Goal: Register for event/course: Sign up to attend an event or enroll in a course

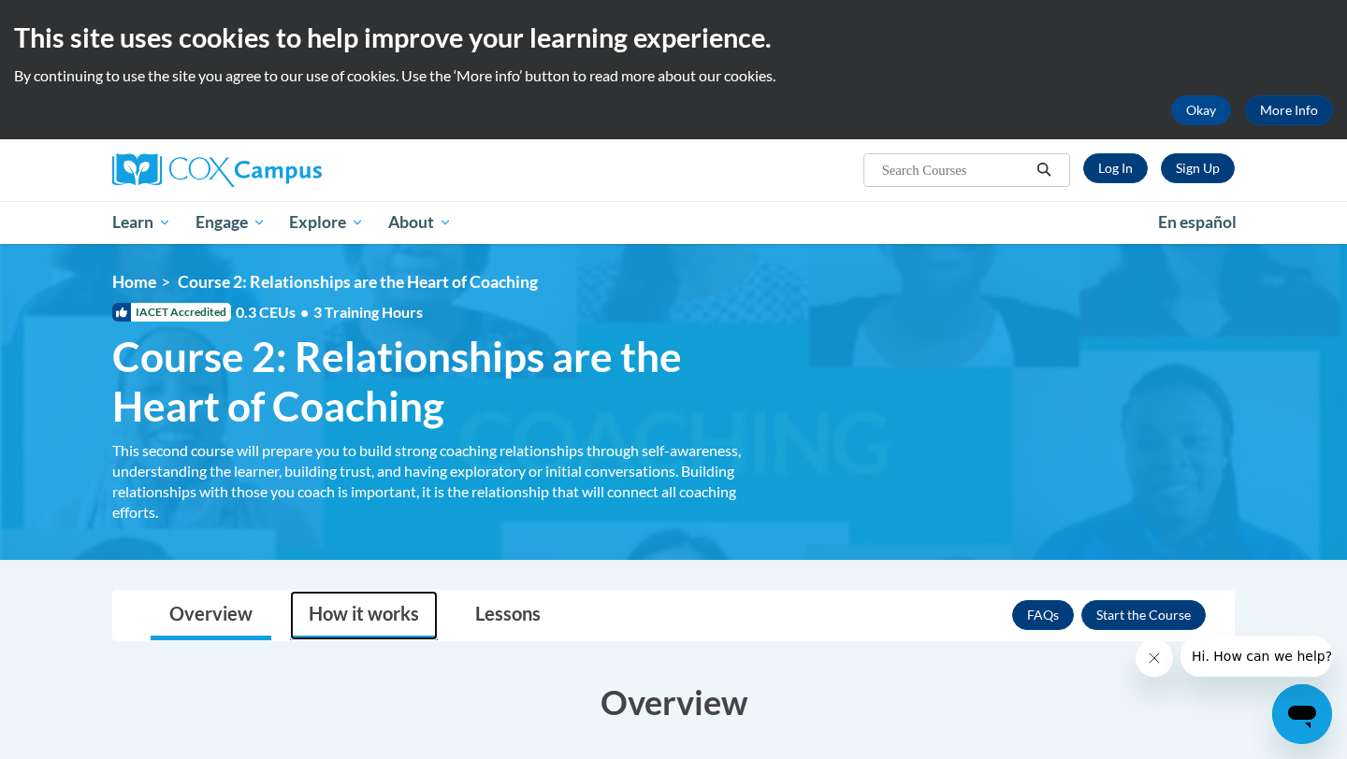
click at [393, 610] on link "How it works" at bounding box center [364, 616] width 148 height 50
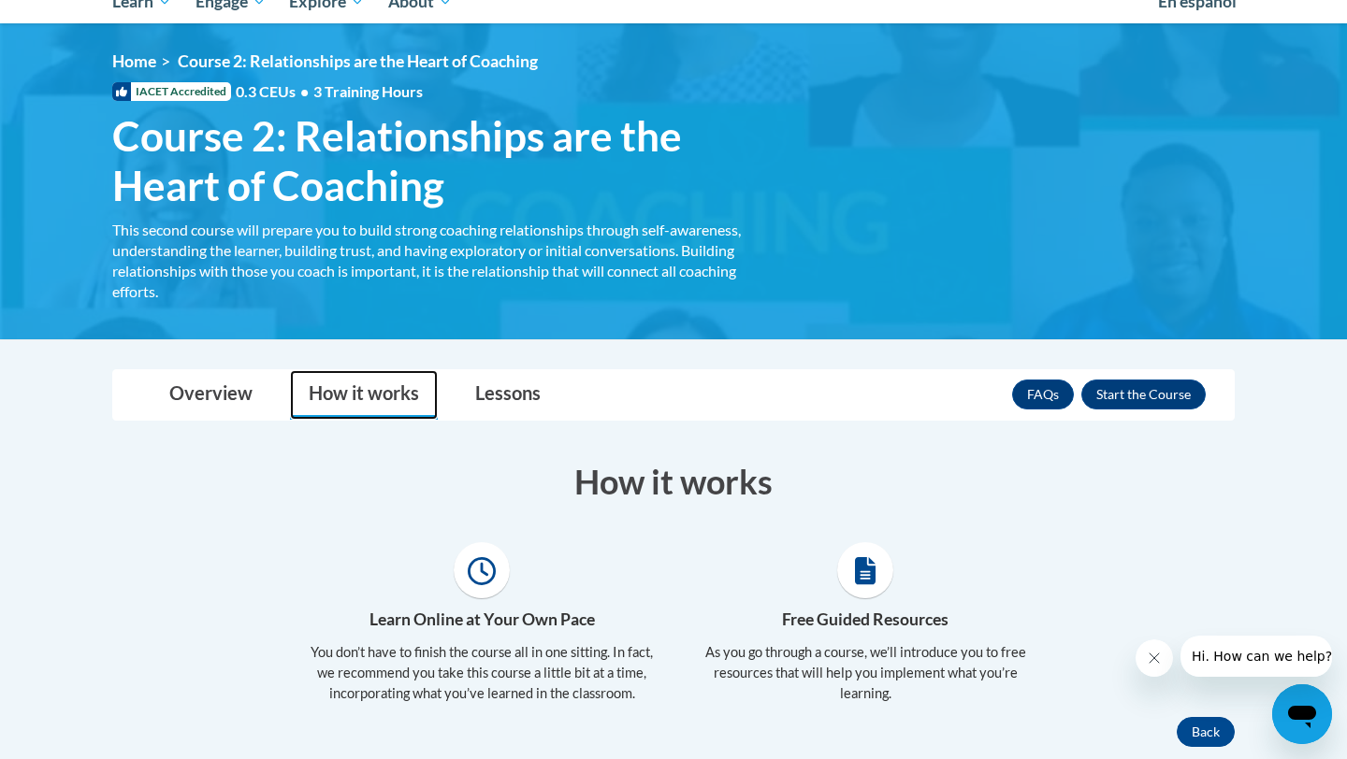
scroll to position [223, 0]
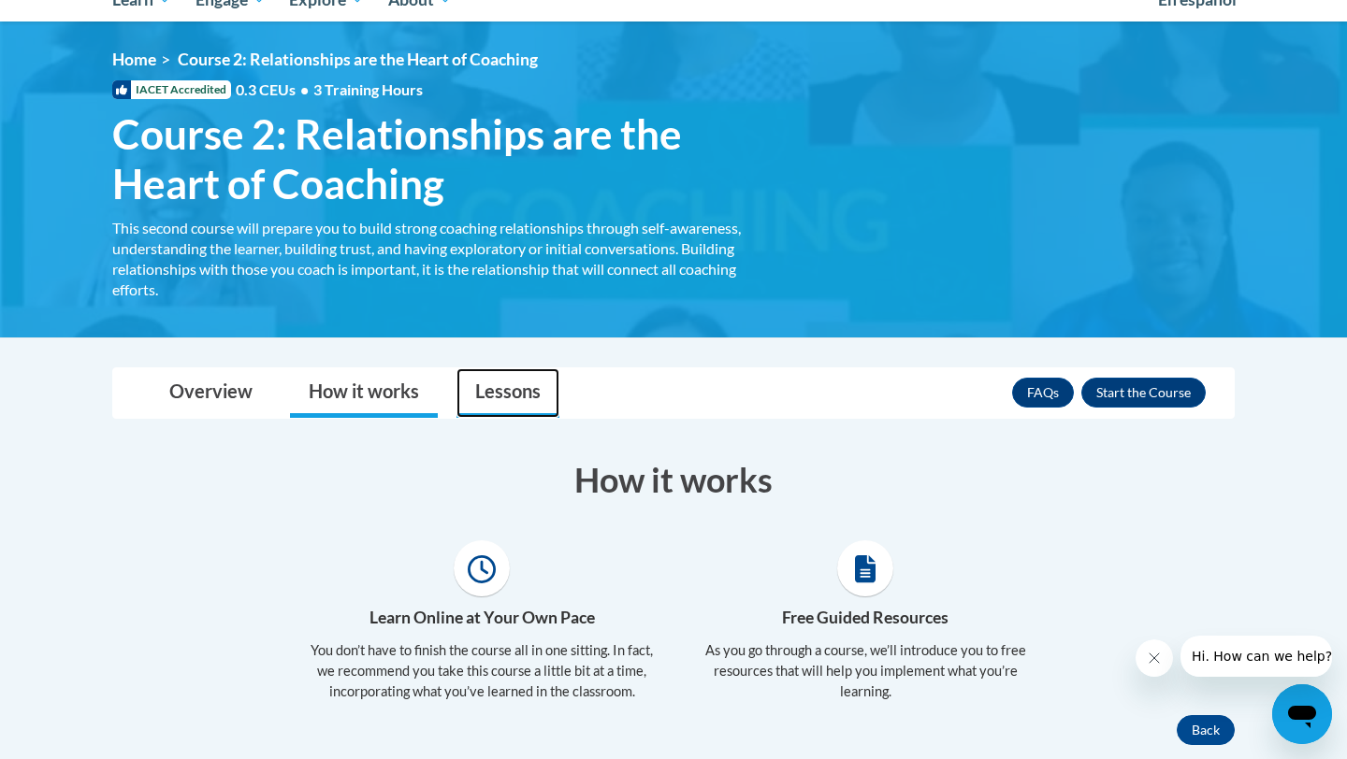
click at [508, 404] on link "Lessons" at bounding box center [507, 394] width 103 height 50
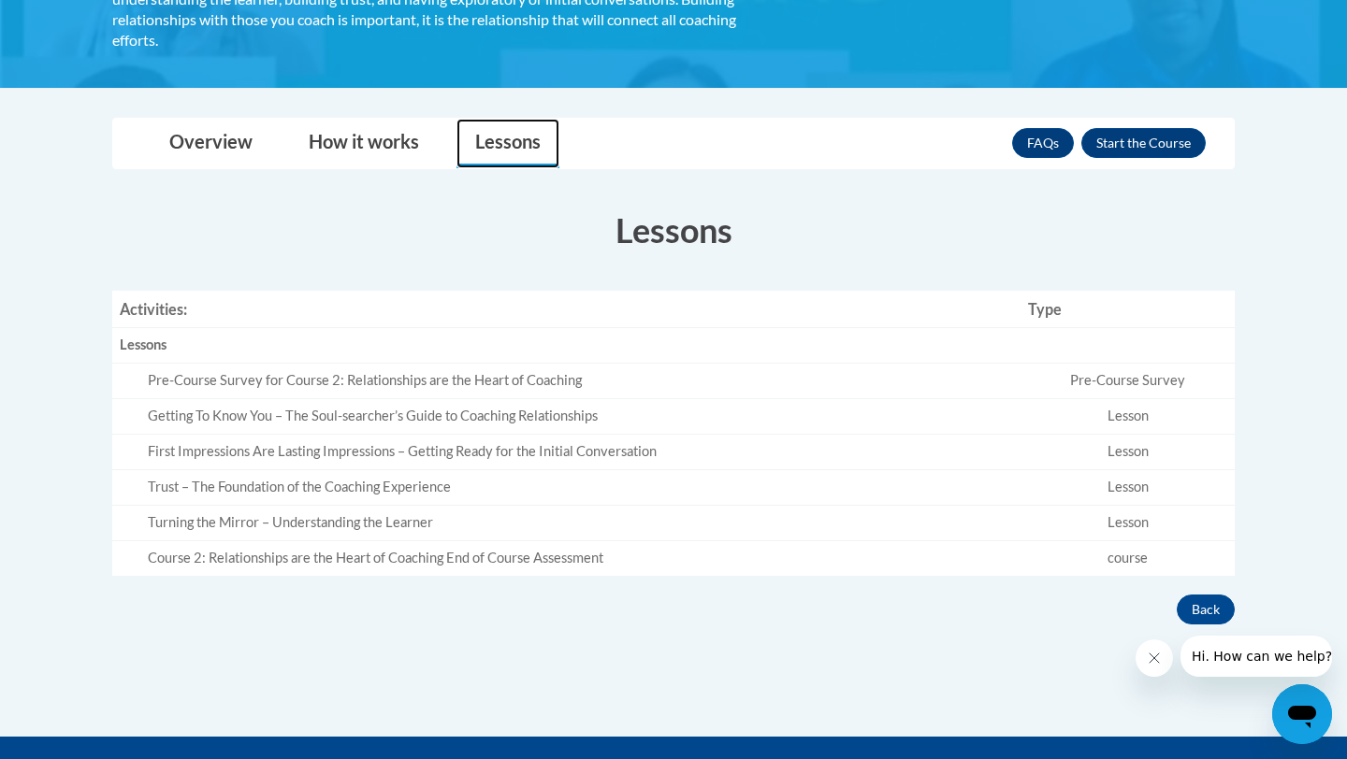
scroll to position [366, 0]
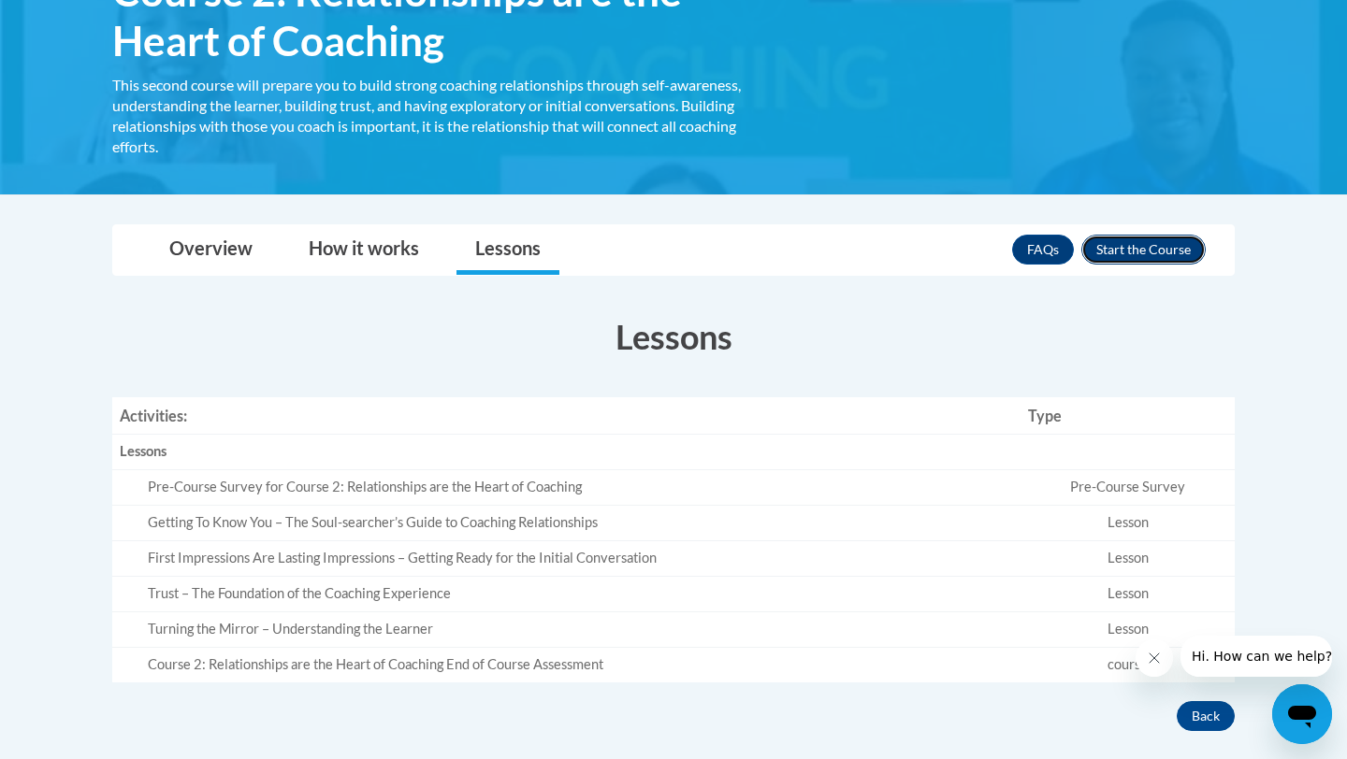
click at [1137, 246] on button "Enroll" at bounding box center [1143, 250] width 124 height 30
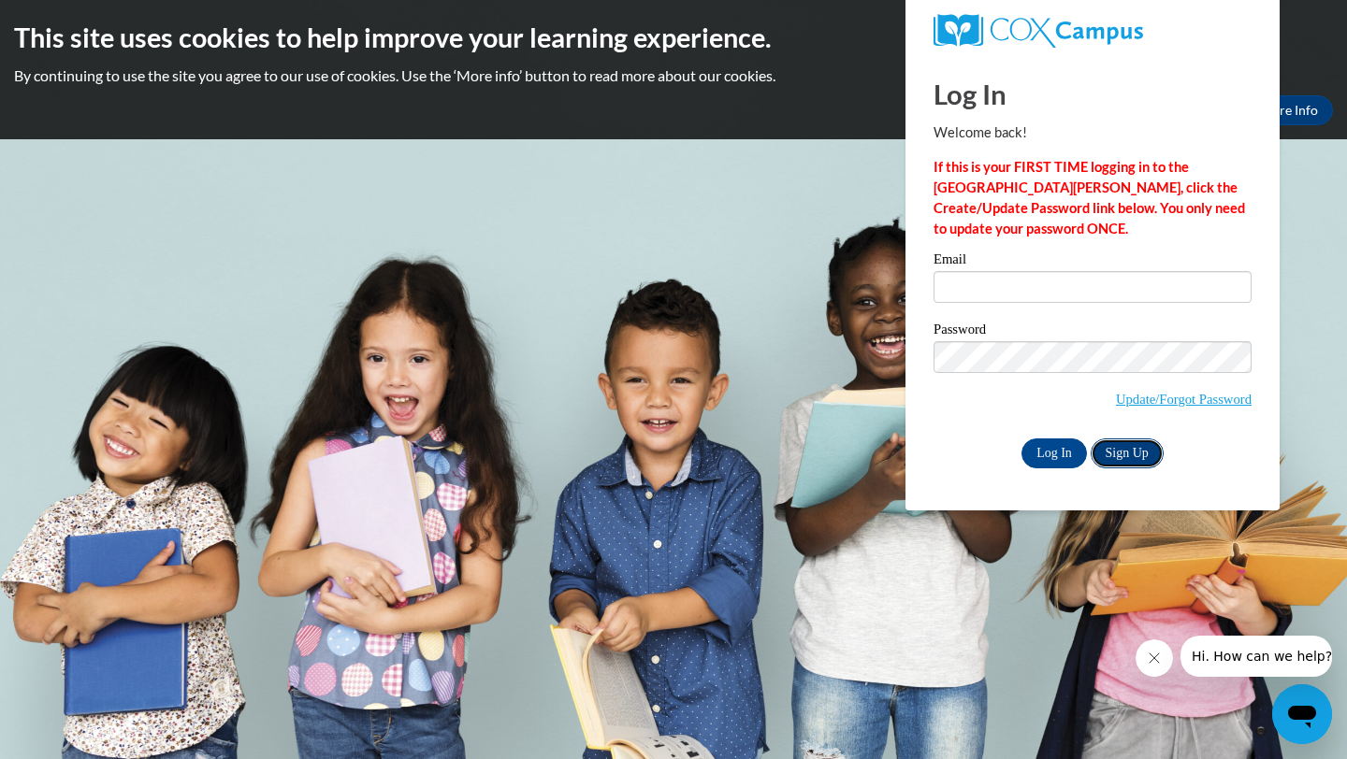
click at [1115, 462] on link "Sign Up" at bounding box center [1127, 454] width 73 height 30
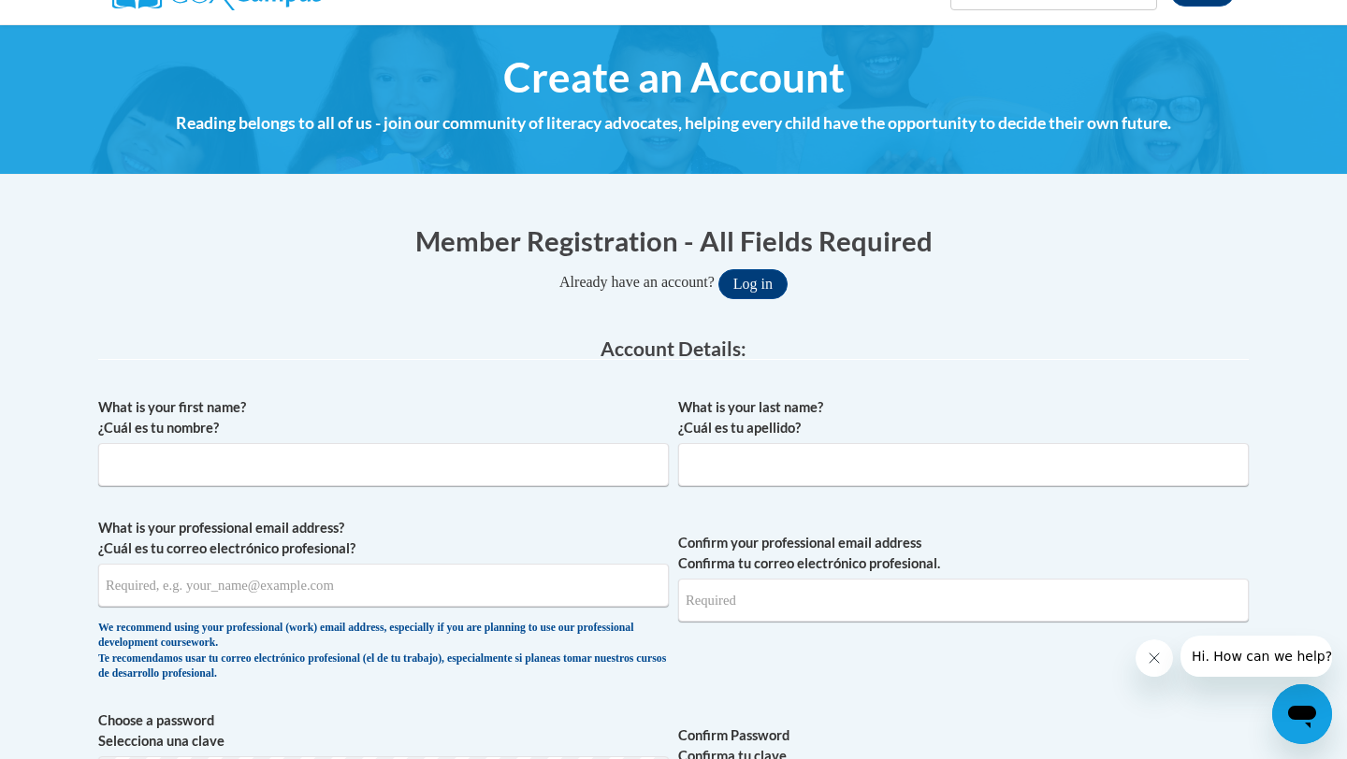
scroll to position [179, 0]
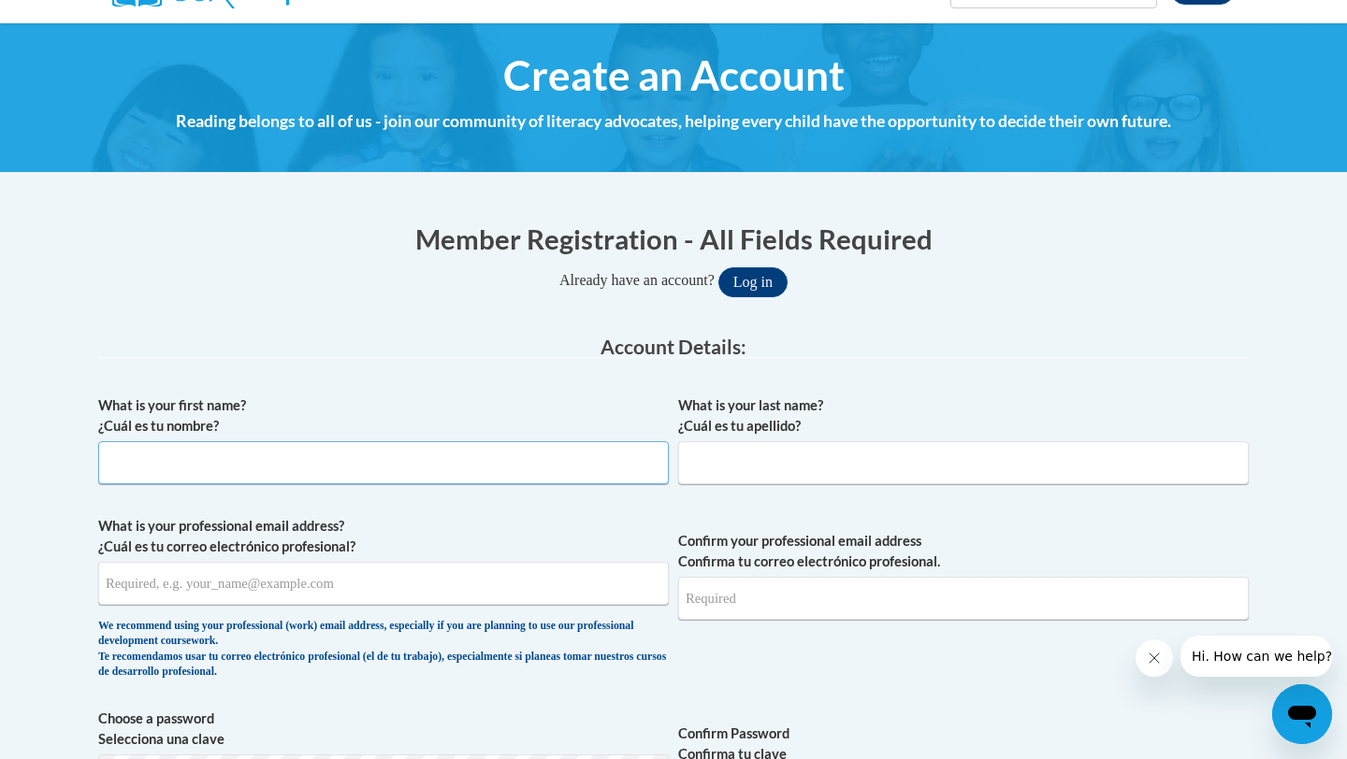
click at [352, 455] on input "What is your first name? ¿Cuál es tu nombre?" at bounding box center [383, 462] width 571 height 43
type input "Brandon"
click at [721, 452] on input "What is your last name? ¿Cuál es tu apellido?" at bounding box center [963, 462] width 571 height 43
type input "McGill"
click at [341, 587] on input "What is your professional email address? ¿Cuál es tu correo electrónico profesi…" at bounding box center [383, 583] width 571 height 43
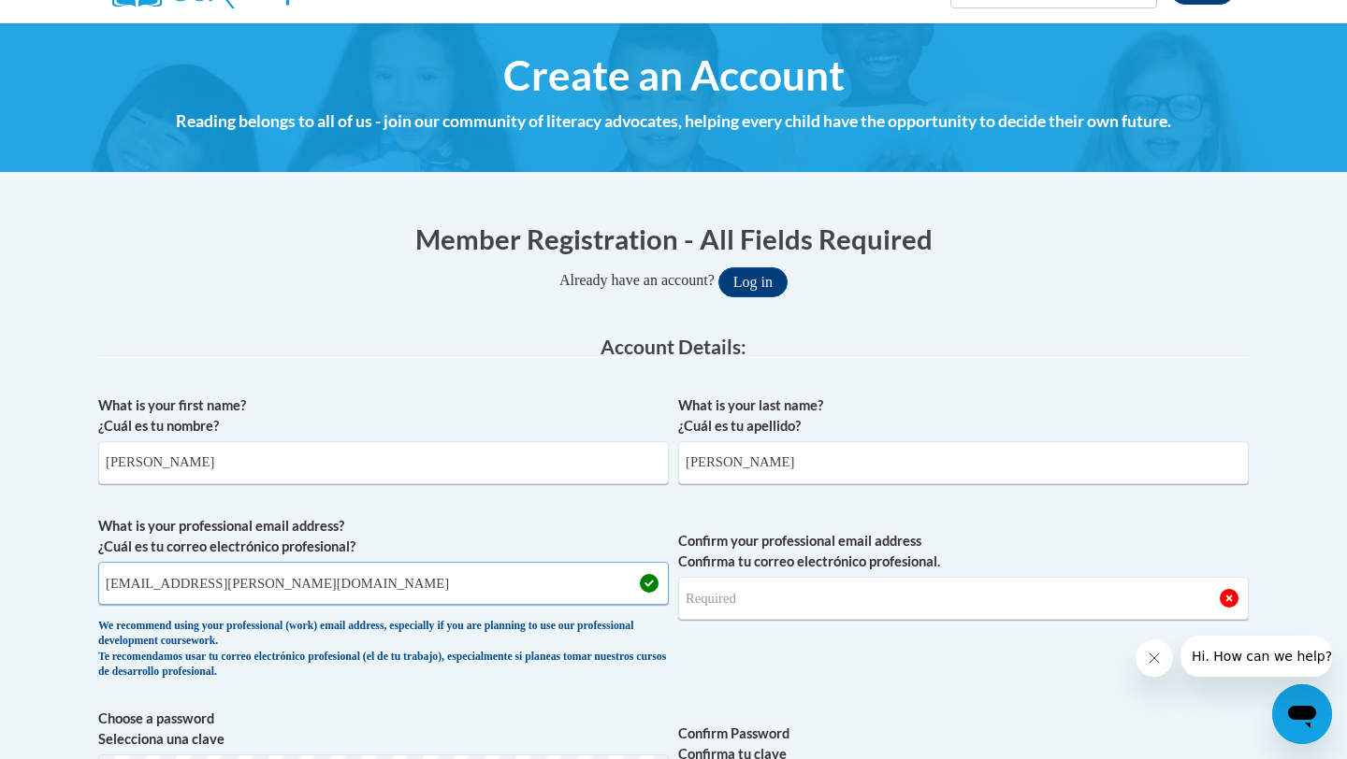
click at [165, 584] on input "bamcgill@lipscomb.edu" at bounding box center [383, 583] width 571 height 43
type input "[EMAIL_ADDRESS][DOMAIN_NAME]"
click at [793, 609] on input "Confirm your professional email address Confirma tu correo electrónico profesio…" at bounding box center [963, 598] width 571 height 43
type input "bamcgill@mail.lipscomb.edu"
click at [894, 659] on span "Confirm your professional email address Confirma tu correo electrónico profesio…" at bounding box center [963, 602] width 571 height 173
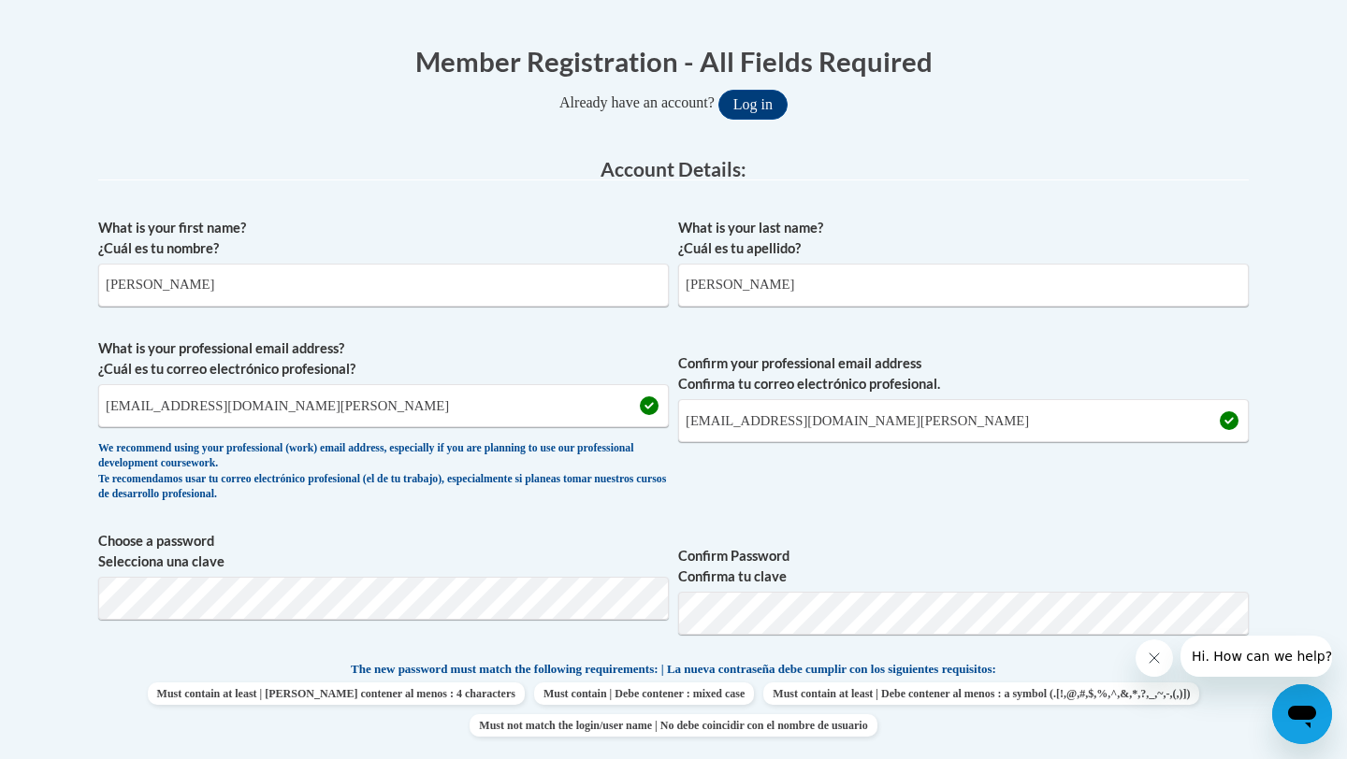
scroll to position [365, 0]
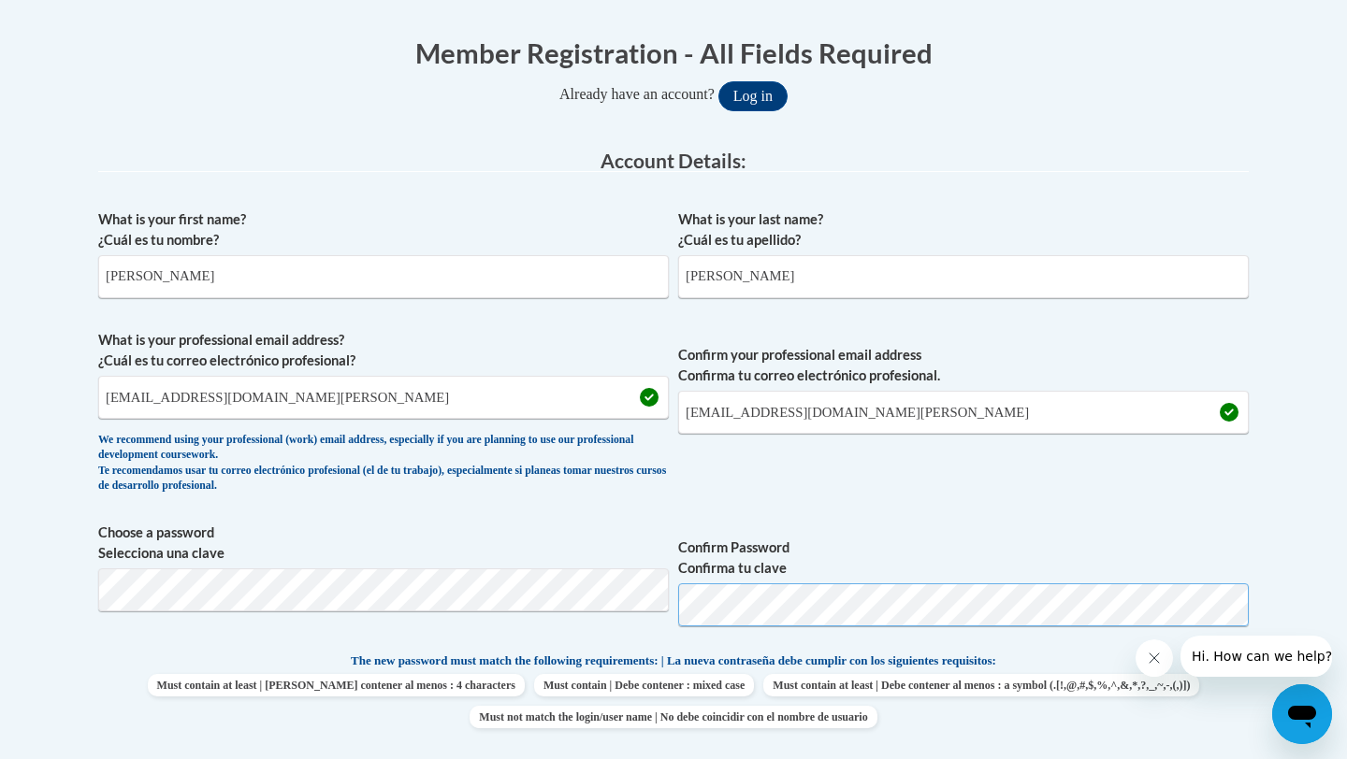
click at [718, 81] on button "Log in" at bounding box center [752, 96] width 69 height 30
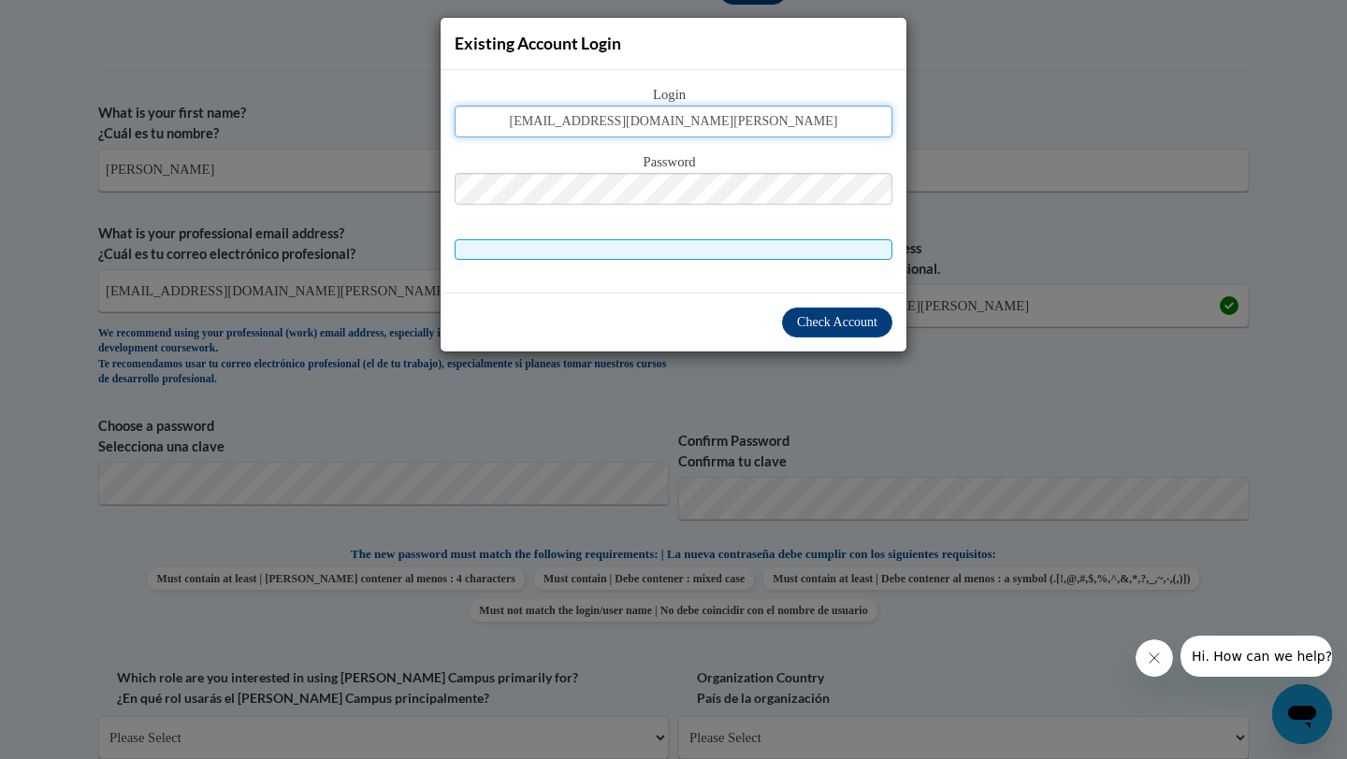
type input "[EMAIL_ADDRESS][DOMAIN_NAME][PERSON_NAME]"
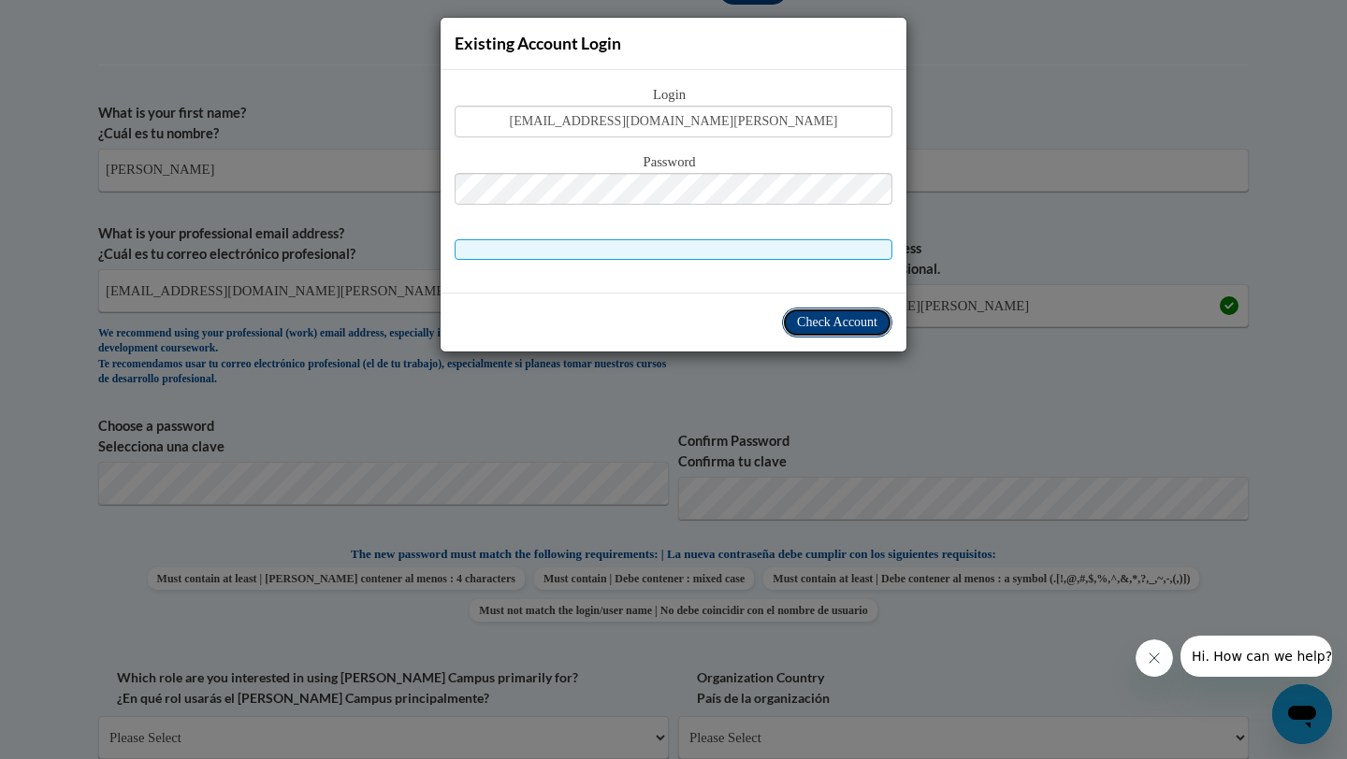
click at [839, 322] on span "Check Account" at bounding box center [837, 322] width 80 height 14
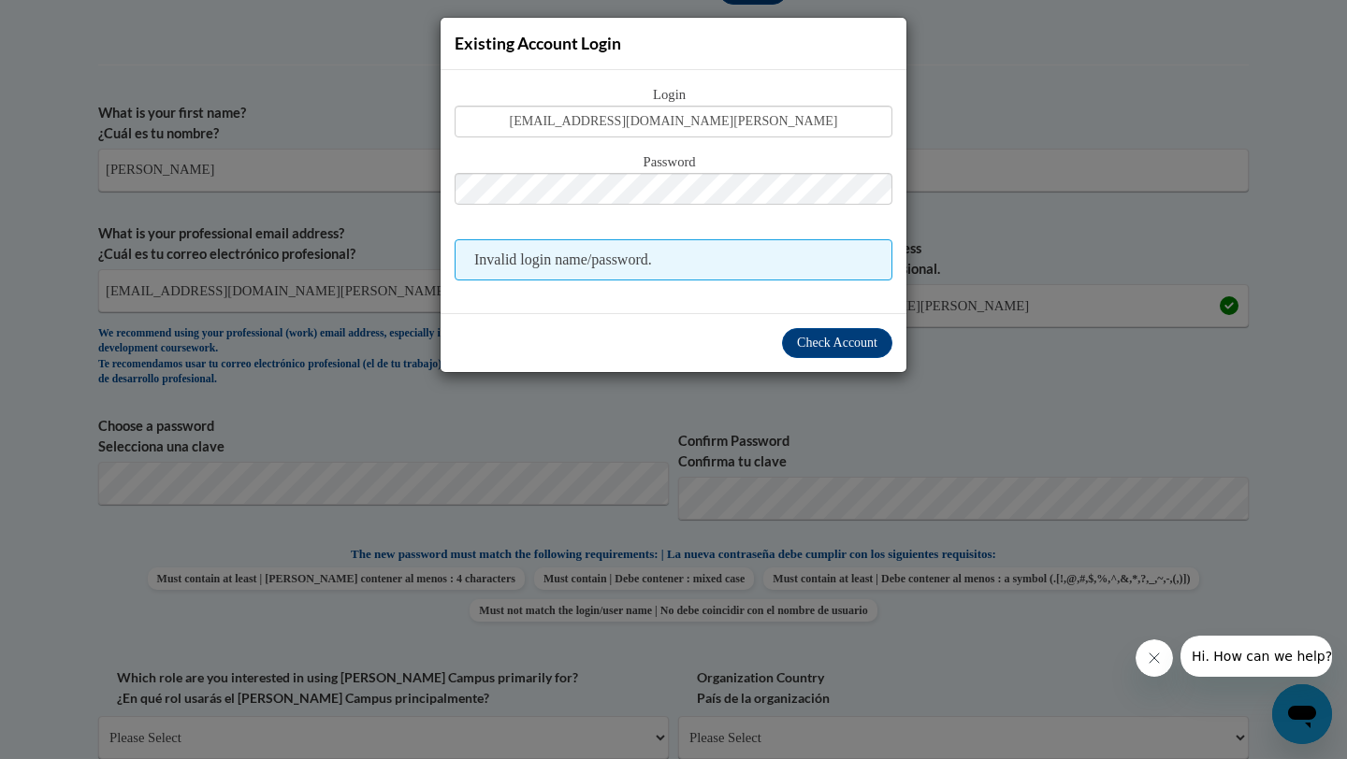
click at [410, 462] on div "Existing Account Login Login bamcgill@mail.lipscomb.edu Password Invalid login …" at bounding box center [673, 379] width 1347 height 759
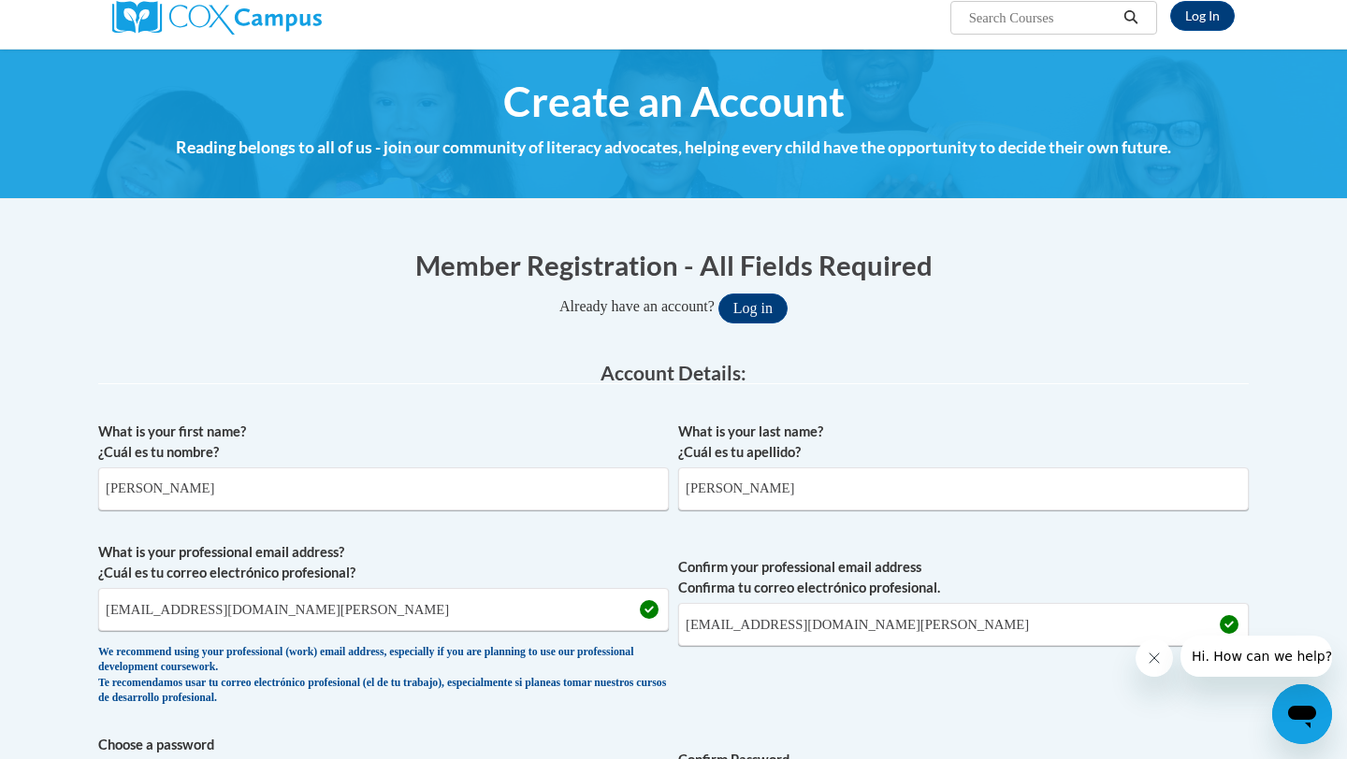
scroll to position [0, 0]
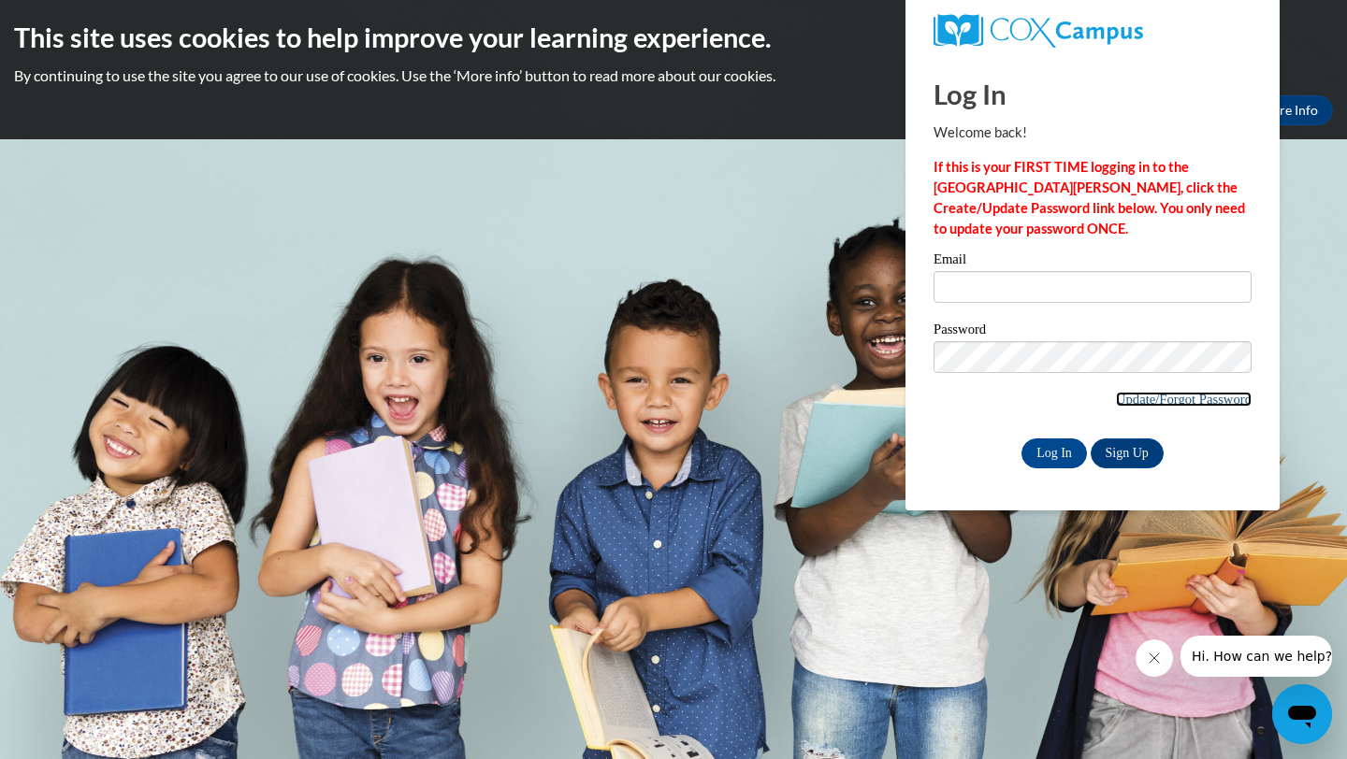
click at [1167, 402] on link "Update/Forgot Password" at bounding box center [1184, 399] width 136 height 15
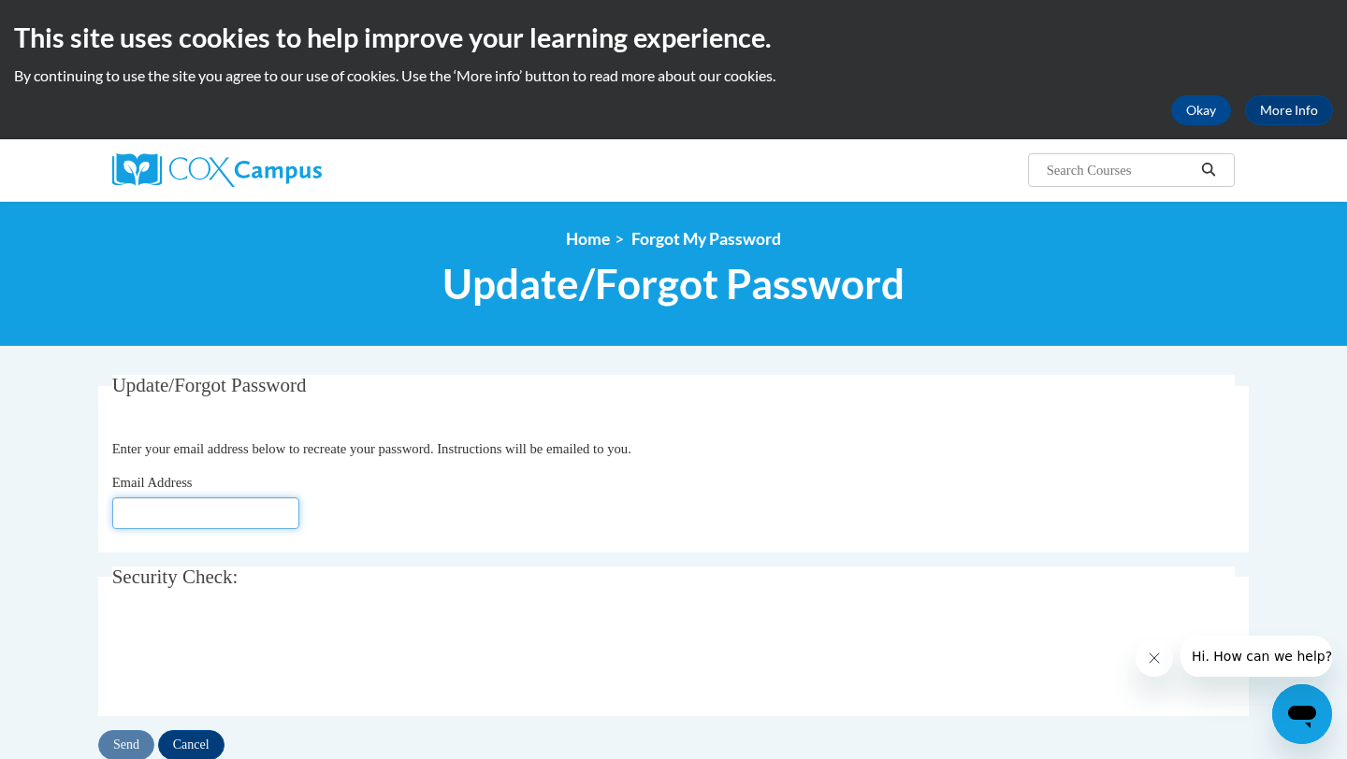
click at [186, 523] on input "Email Address" at bounding box center [205, 514] width 187 height 32
type input "[EMAIL_ADDRESS][DOMAIN_NAME]"
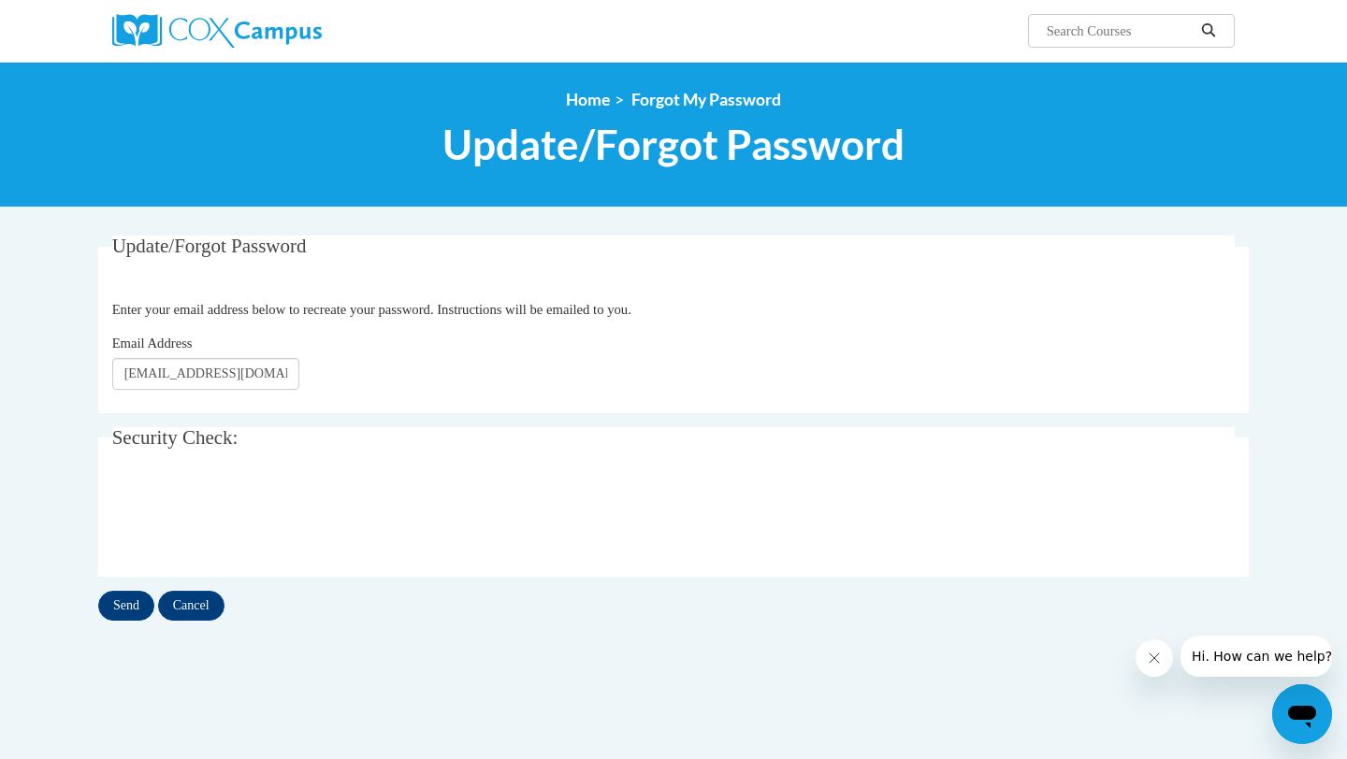
scroll to position [146, 0]
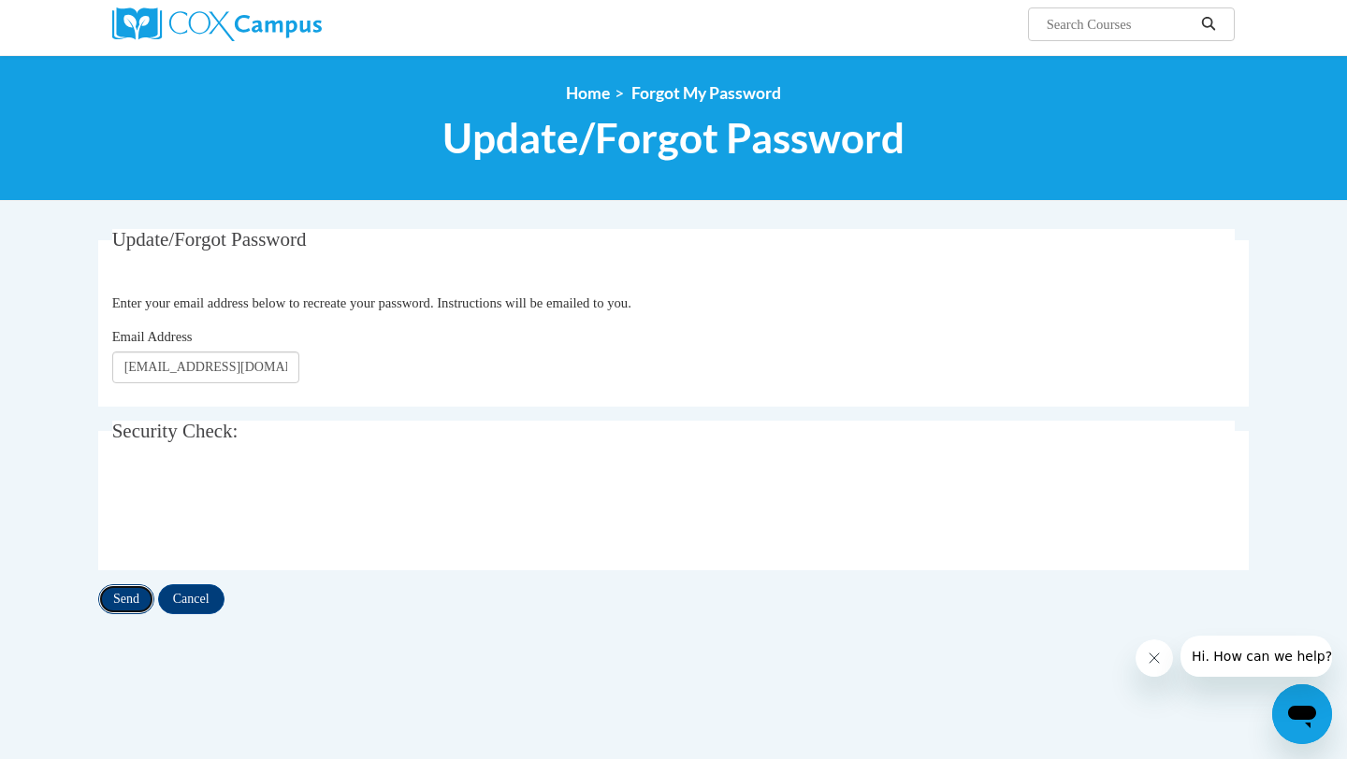
click at [121, 593] on input "Send" at bounding box center [126, 600] width 56 height 30
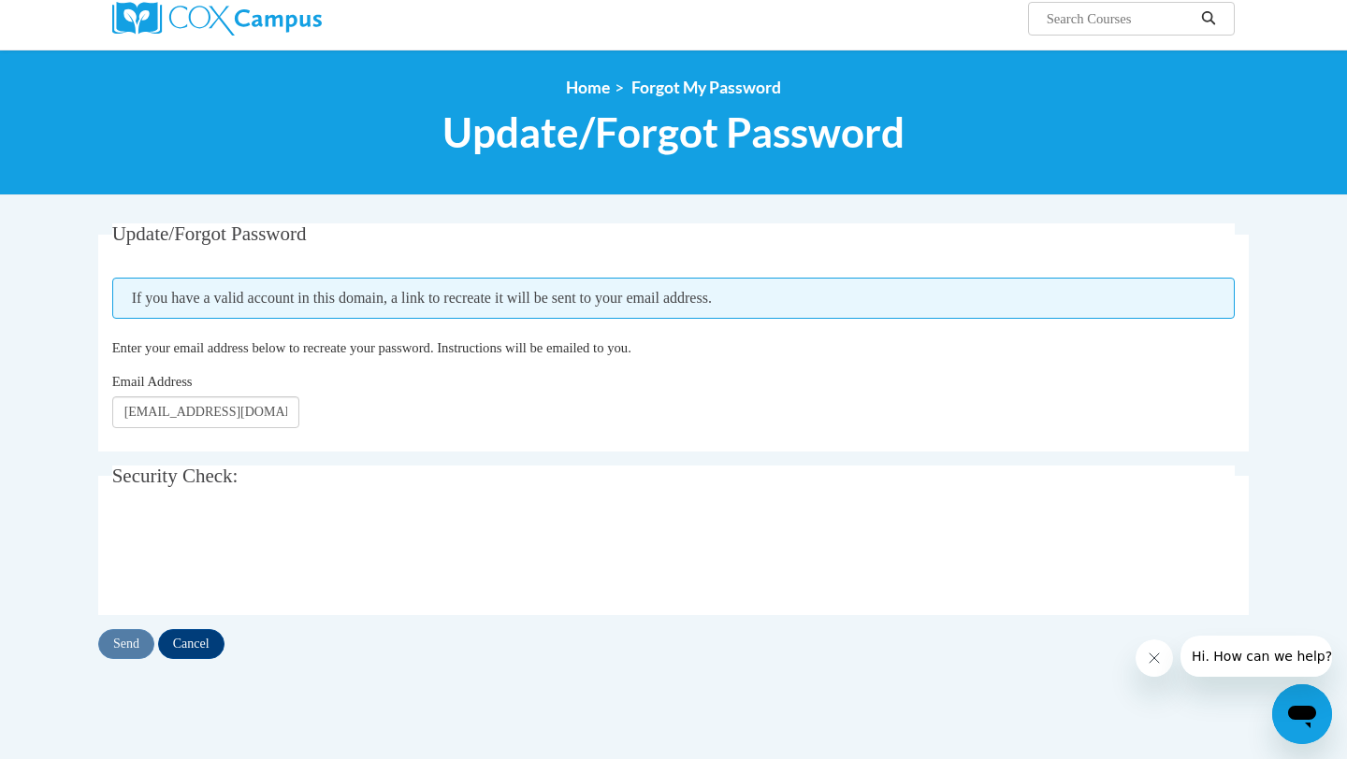
scroll to position [172, 0]
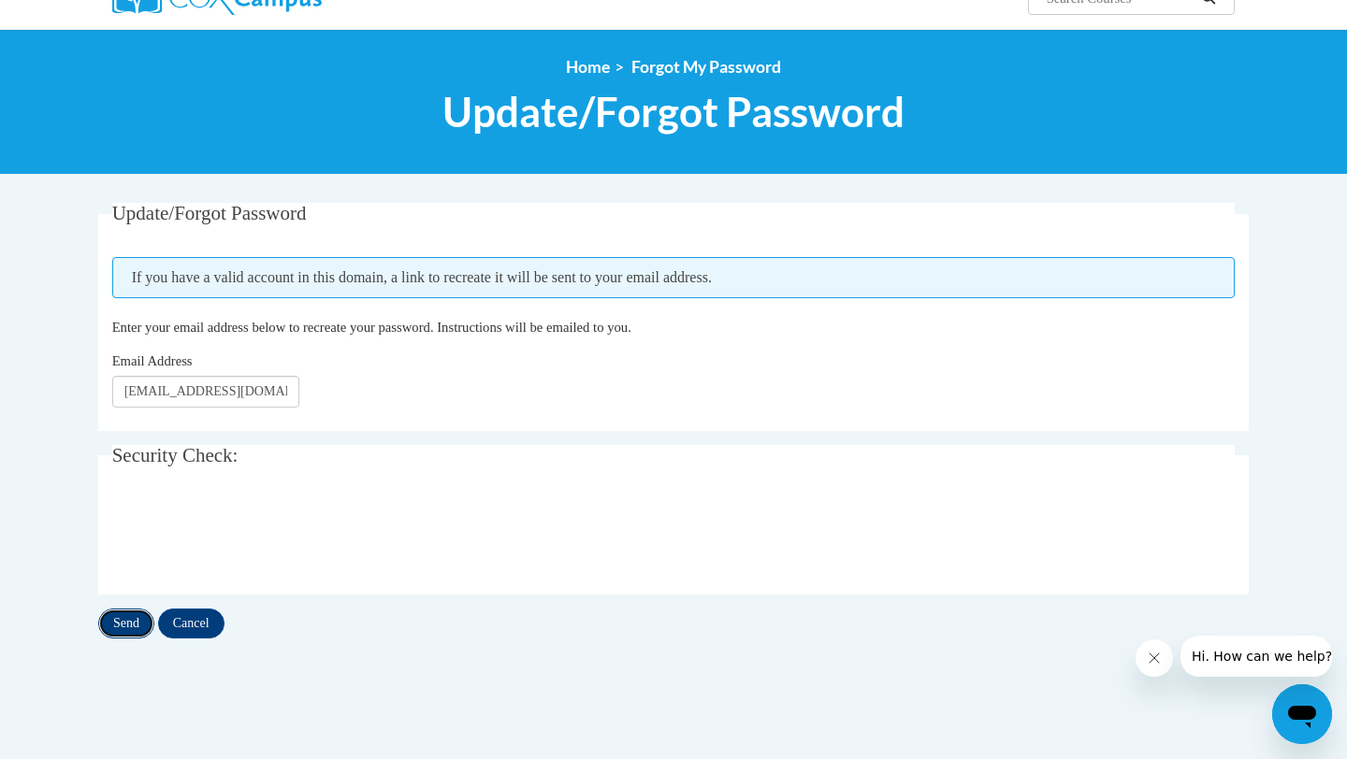
click at [140, 624] on input "Send" at bounding box center [126, 624] width 56 height 30
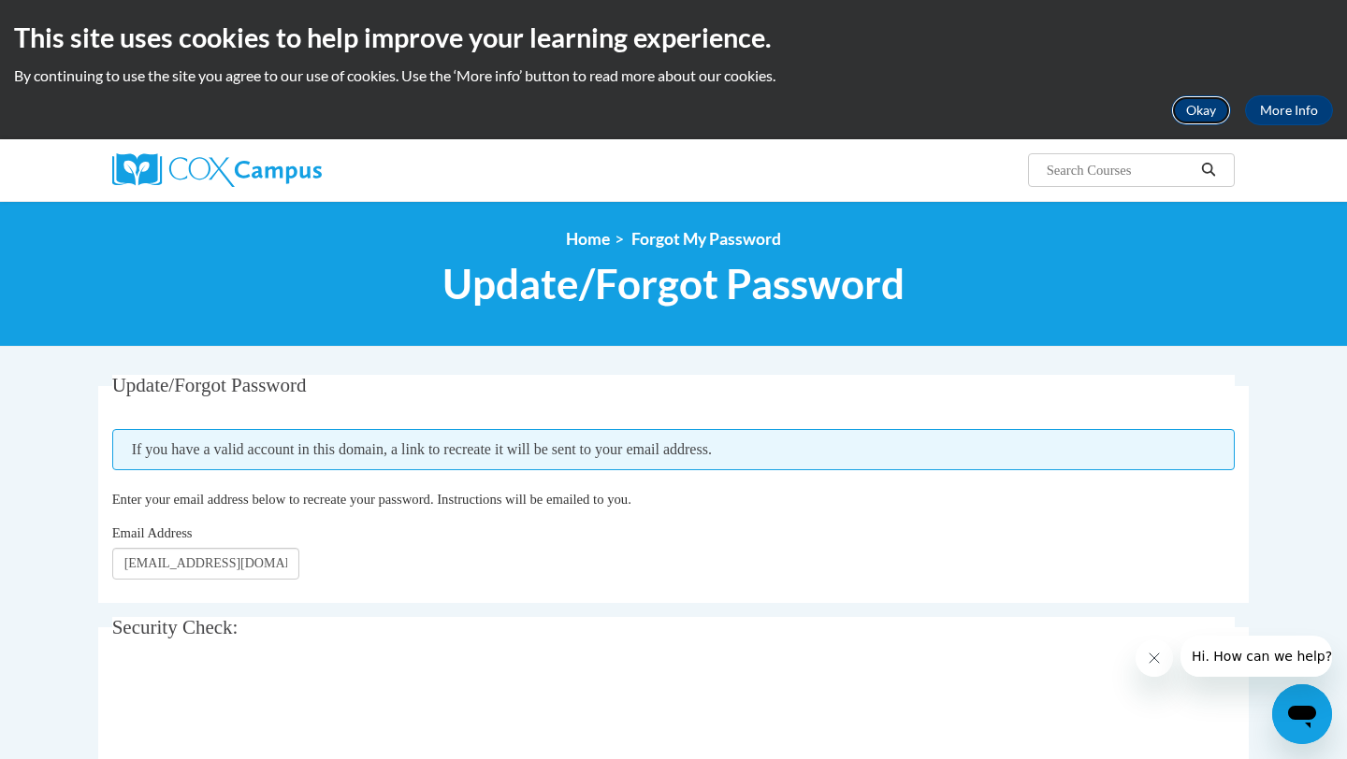
click at [1199, 106] on button "Okay" at bounding box center [1201, 110] width 60 height 30
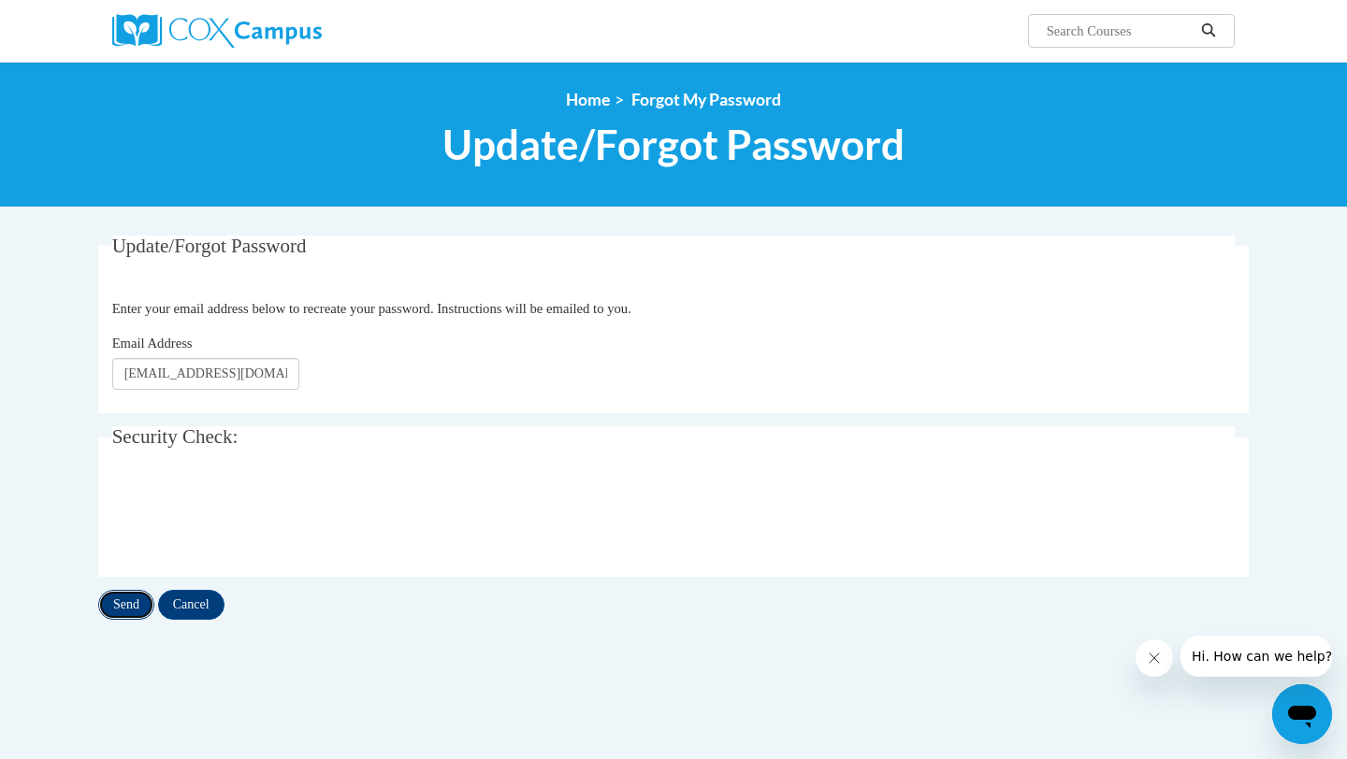
click at [120, 598] on input "Send" at bounding box center [126, 605] width 56 height 30
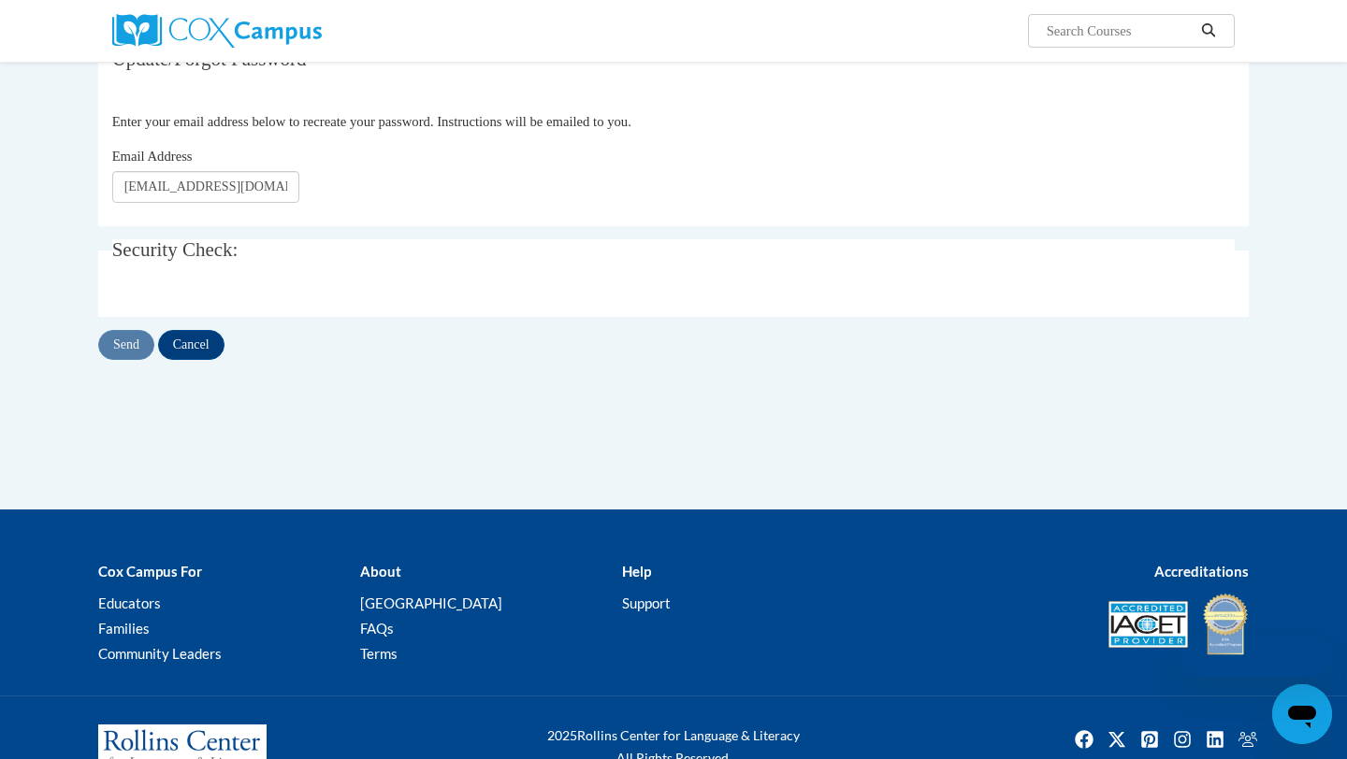
scroll to position [146, 0]
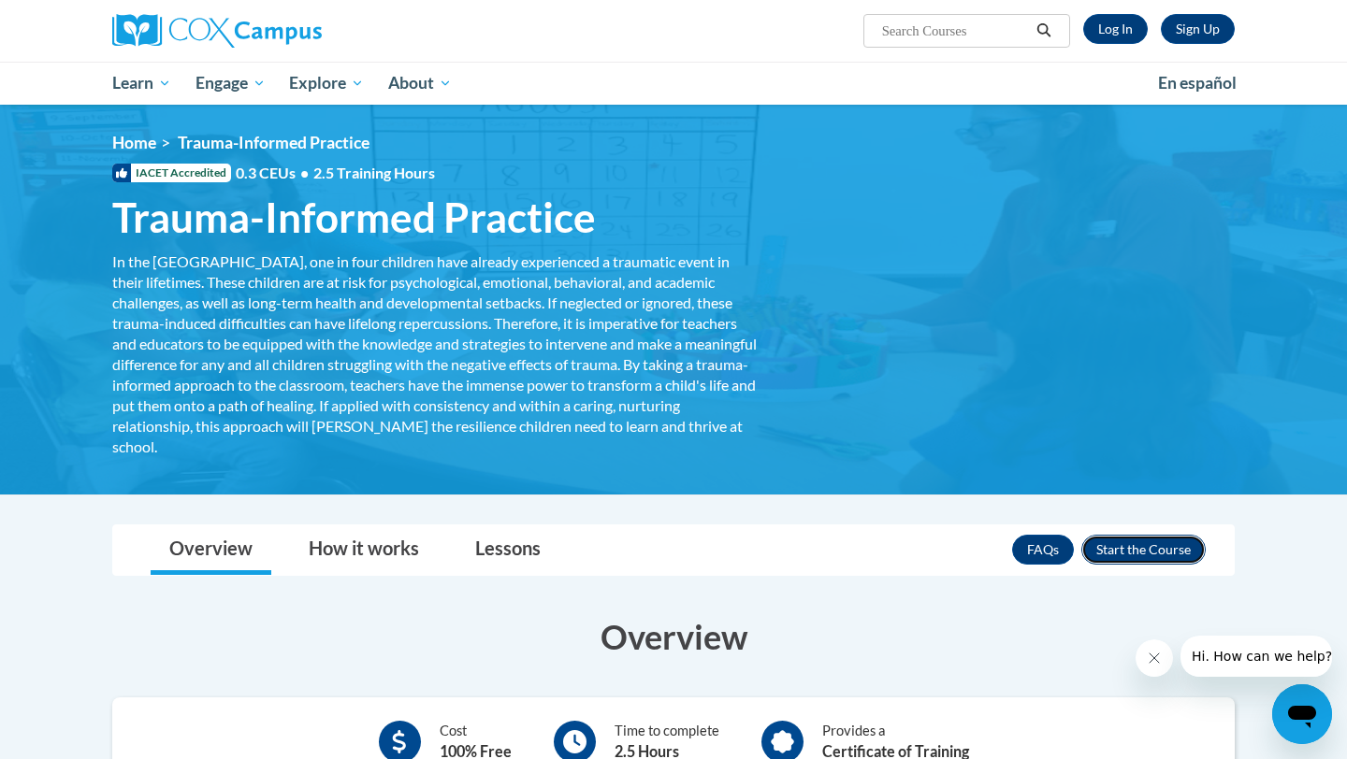
click at [1183, 548] on button "Enroll" at bounding box center [1143, 550] width 124 height 30
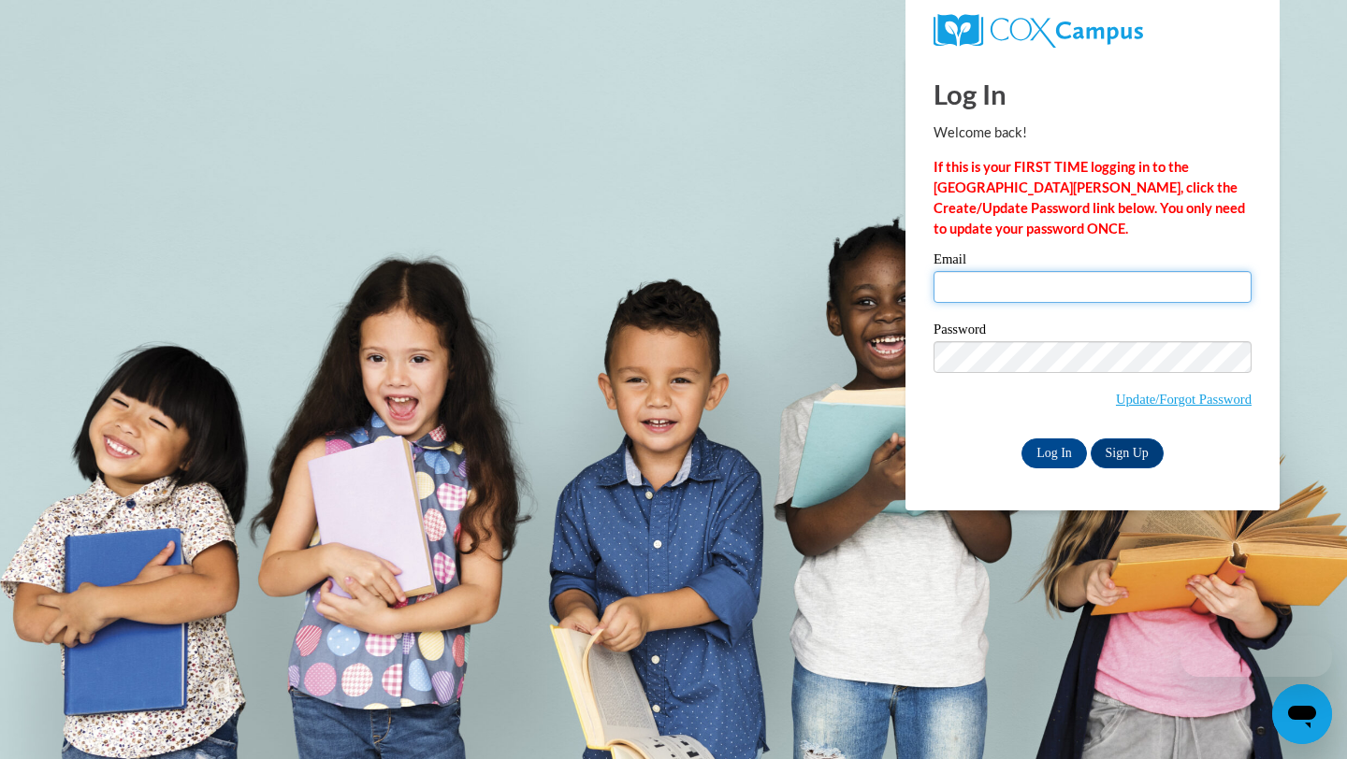
click at [998, 282] on input "Email" at bounding box center [1092, 287] width 318 height 32
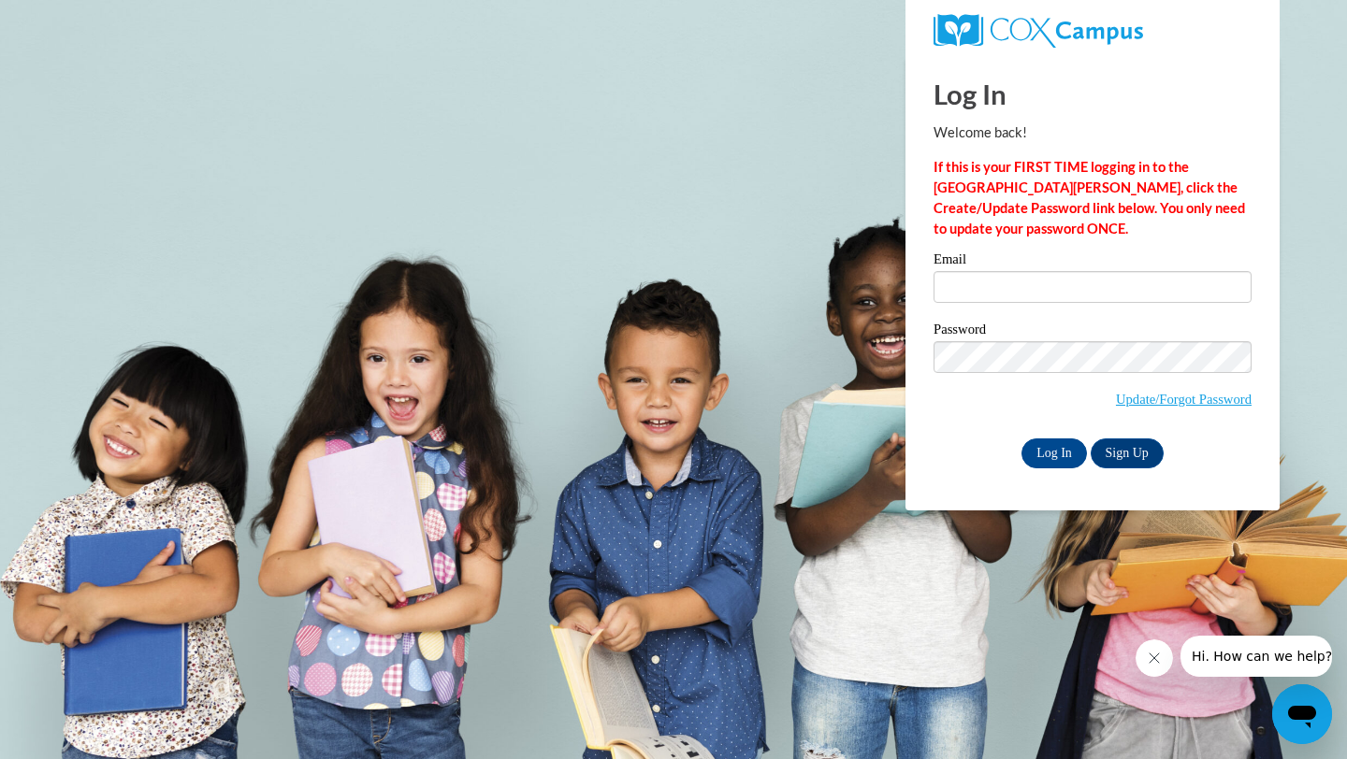
click at [960, 405] on span "Update/Forgot Password" at bounding box center [1092, 380] width 318 height 78
click at [1120, 449] on link "Sign Up" at bounding box center [1127, 454] width 73 height 30
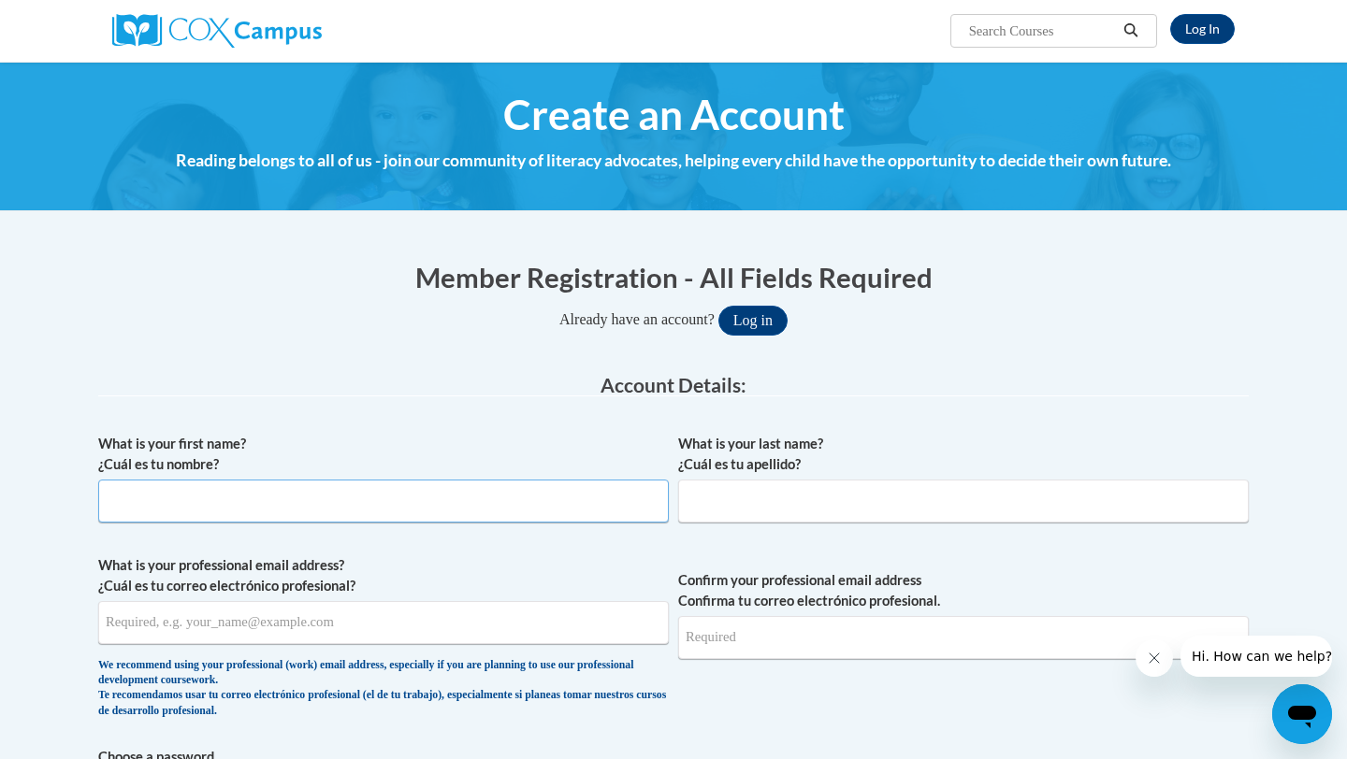
click at [269, 493] on input "What is your first name? ¿Cuál es tu nombre?" at bounding box center [383, 501] width 571 height 43
type input "[PERSON_NAME]"
click at [754, 503] on input "What is your last name? ¿Cuál es tu apellido?" at bounding box center [963, 501] width 571 height 43
type input "[PERSON_NAME]"
click at [406, 628] on input "What is your professional email address? ¿Cuál es tu correo electrónico profesi…" at bounding box center [383, 622] width 571 height 43
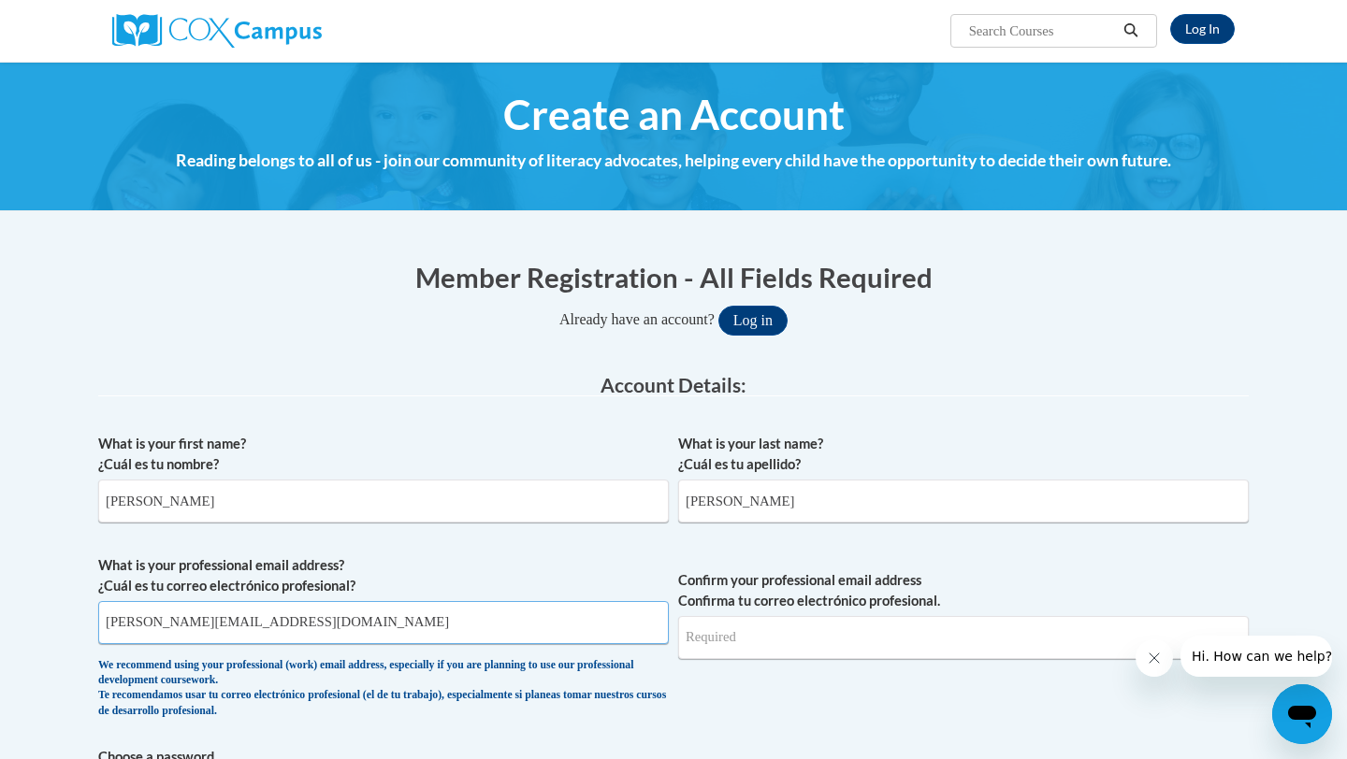
type input "[PERSON_NAME][EMAIL_ADDRESS][DOMAIN_NAME]"
click at [733, 644] on input "Confirm your professional email address Confirma tu correo electrónico profesio…" at bounding box center [963, 637] width 571 height 43
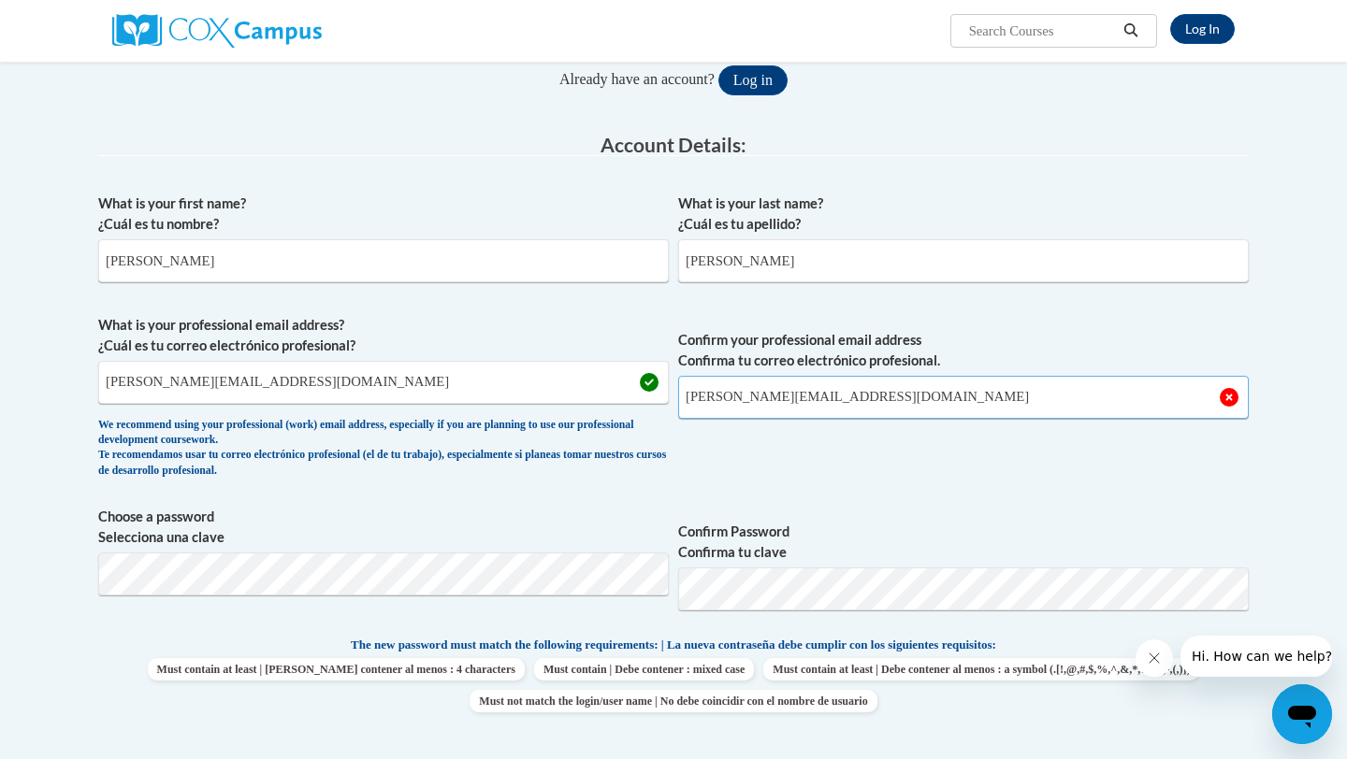
scroll to position [251, 0]
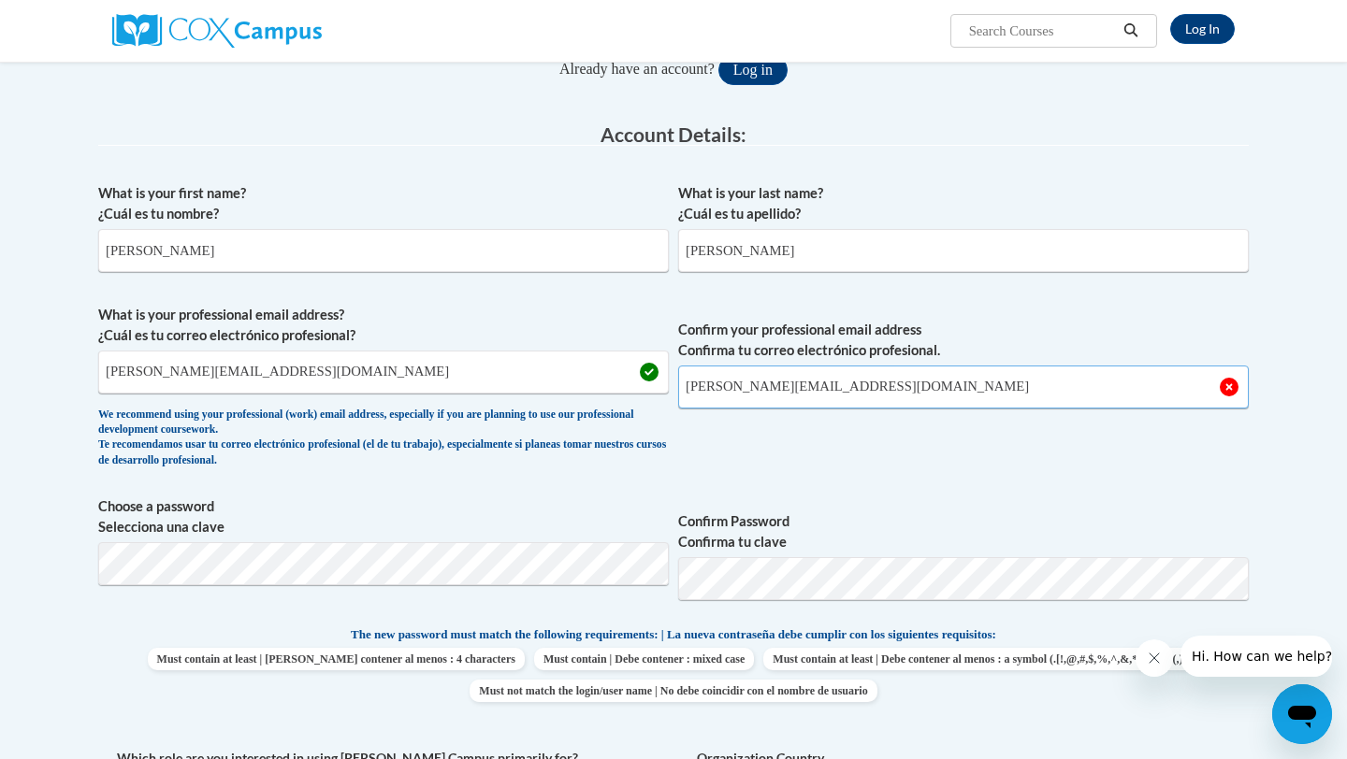
type input "[PERSON_NAME][EMAIL_ADDRESS][DOMAIN_NAME]"
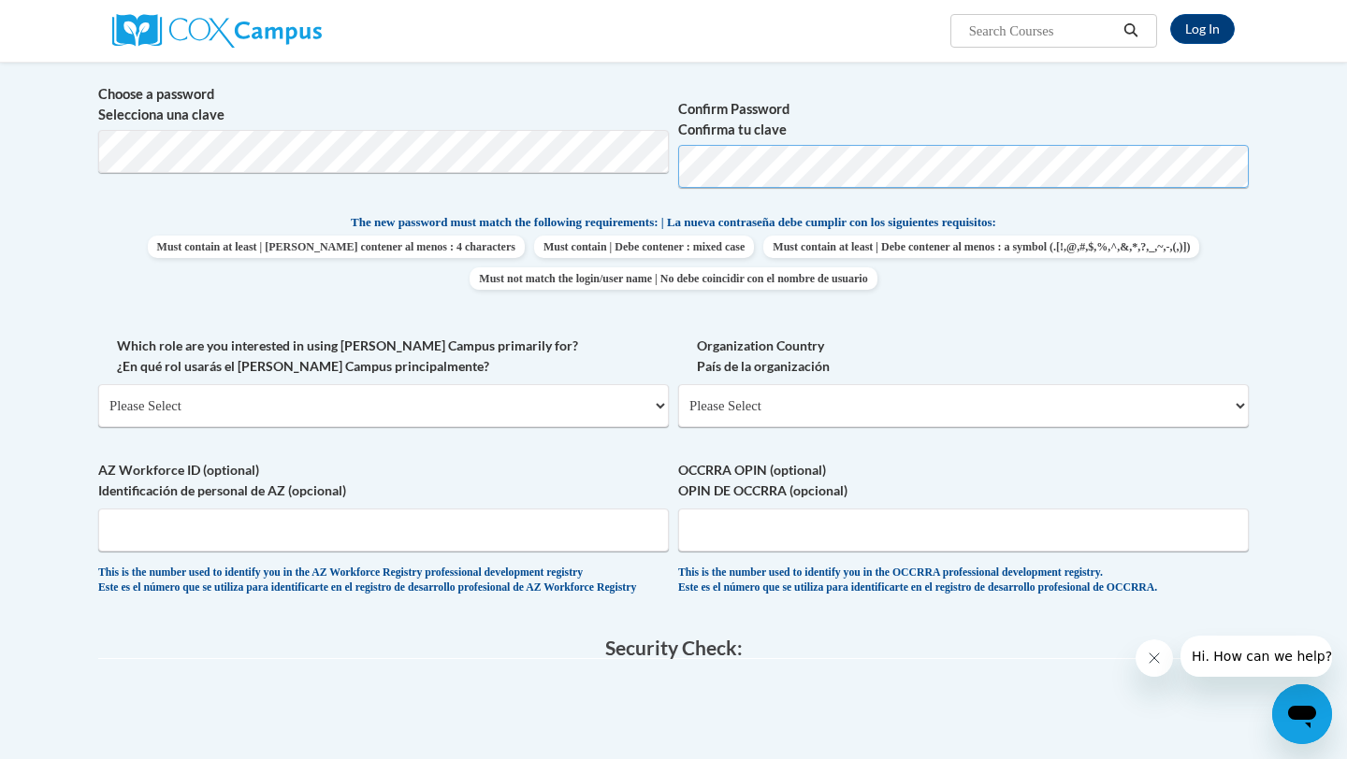
scroll to position [669, 0]
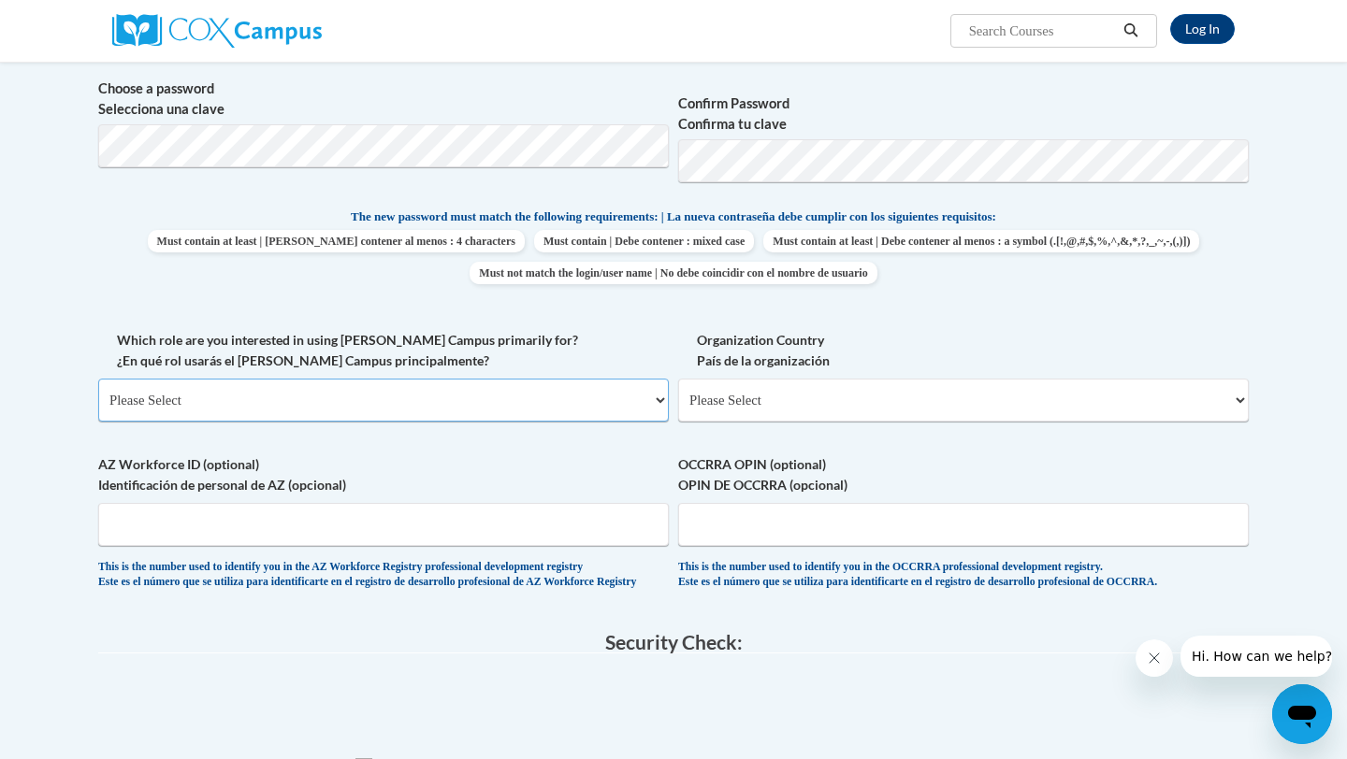
click at [646, 408] on select "Please Select College/University | Colegio/Universidad Community/Nonprofit Part…" at bounding box center [383, 400] width 571 height 43
select select "5a18ea06-2b54-4451-96f2-d152daf9eac5"
click at [98, 379] on select "Please Select College/University | Colegio/Universidad Community/Nonprofit Part…" at bounding box center [383, 400] width 571 height 43
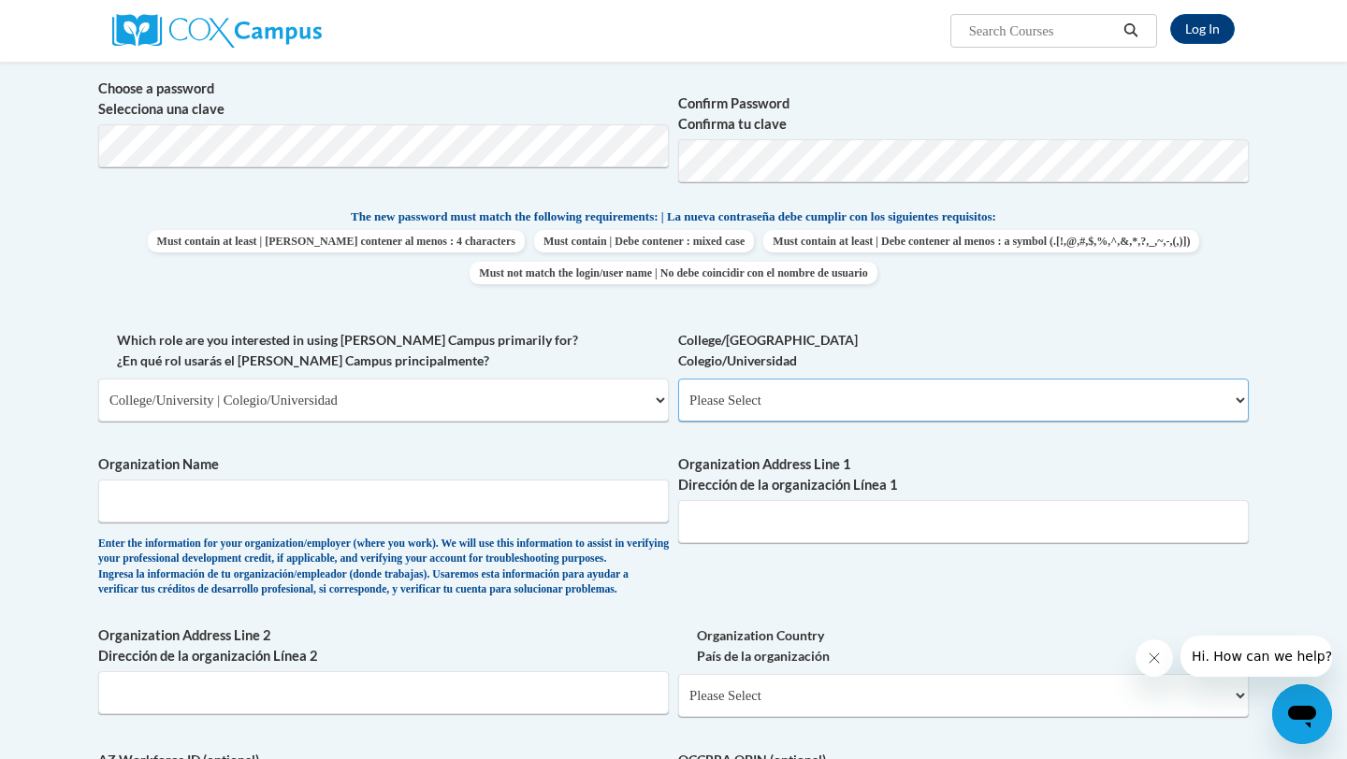
click at [812, 403] on select "Please Select College/University Staff | Empleado universitario College/Univers…" at bounding box center [963, 400] width 571 height 43
select select "99b32b07-cffc-426c-8bf6-0cd77760d84b"
click at [678, 379] on select "Please Select College/University Staff | Empleado universitario College/Univers…" at bounding box center [963, 400] width 571 height 43
click at [398, 492] on input "Organization Name" at bounding box center [383, 501] width 571 height 43
type input "Lipscomb University"
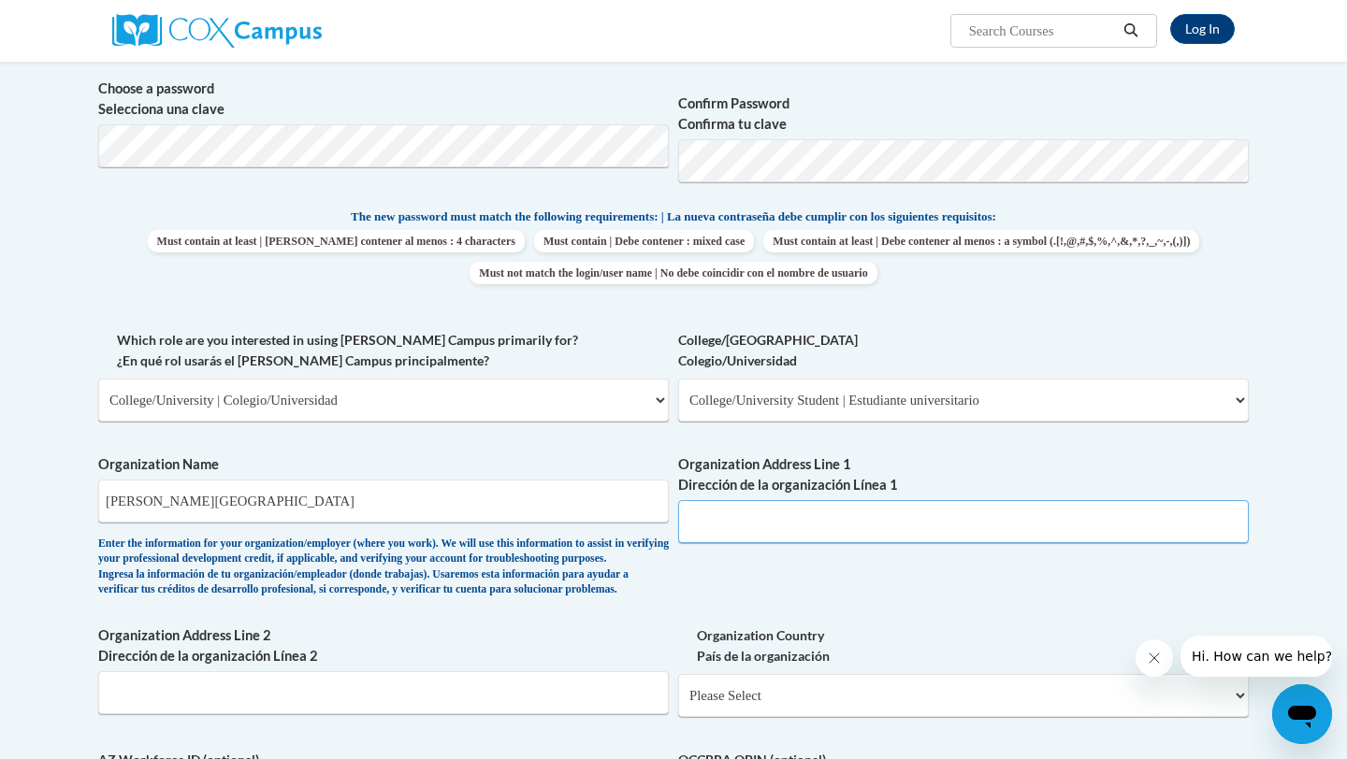
click at [818, 514] on input "Organization Address Line 1 Dirección de la organización Línea 1" at bounding box center [963, 521] width 571 height 43
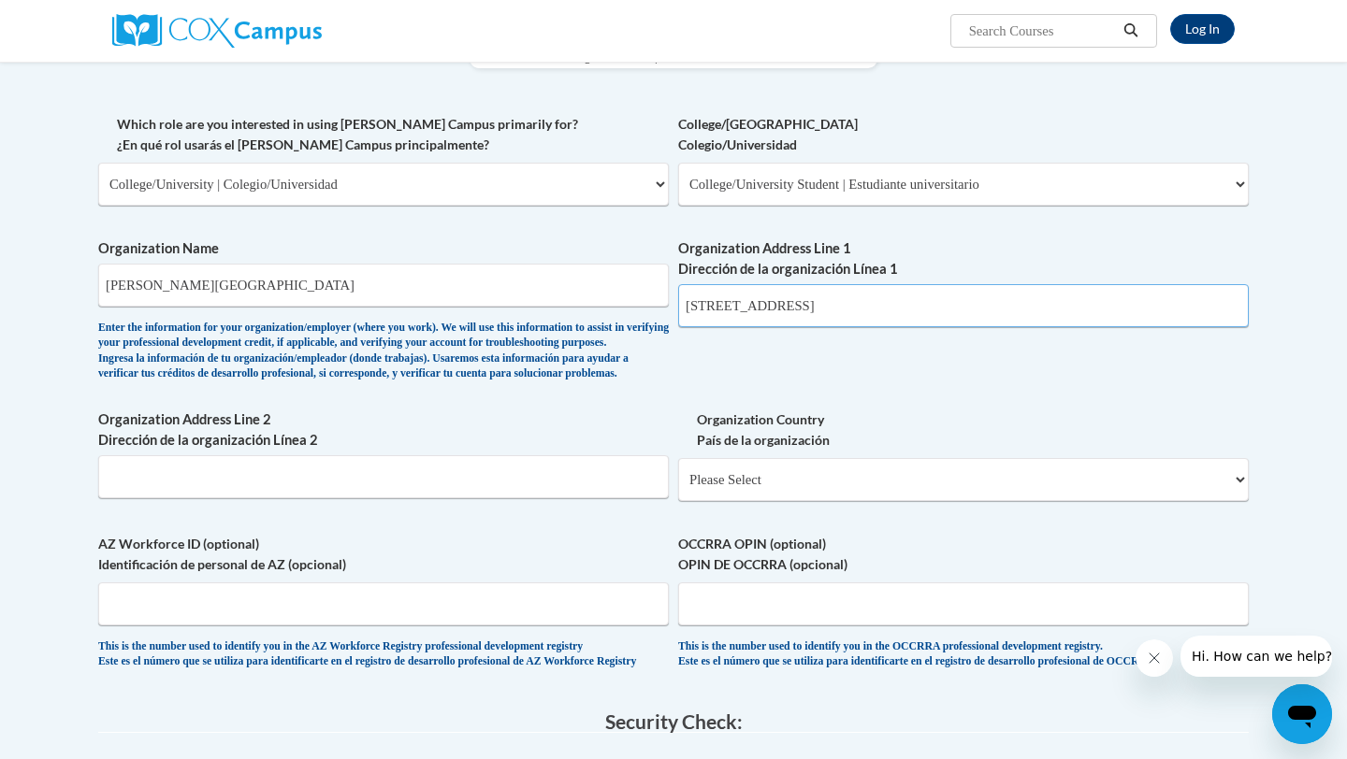
scroll to position [888, 0]
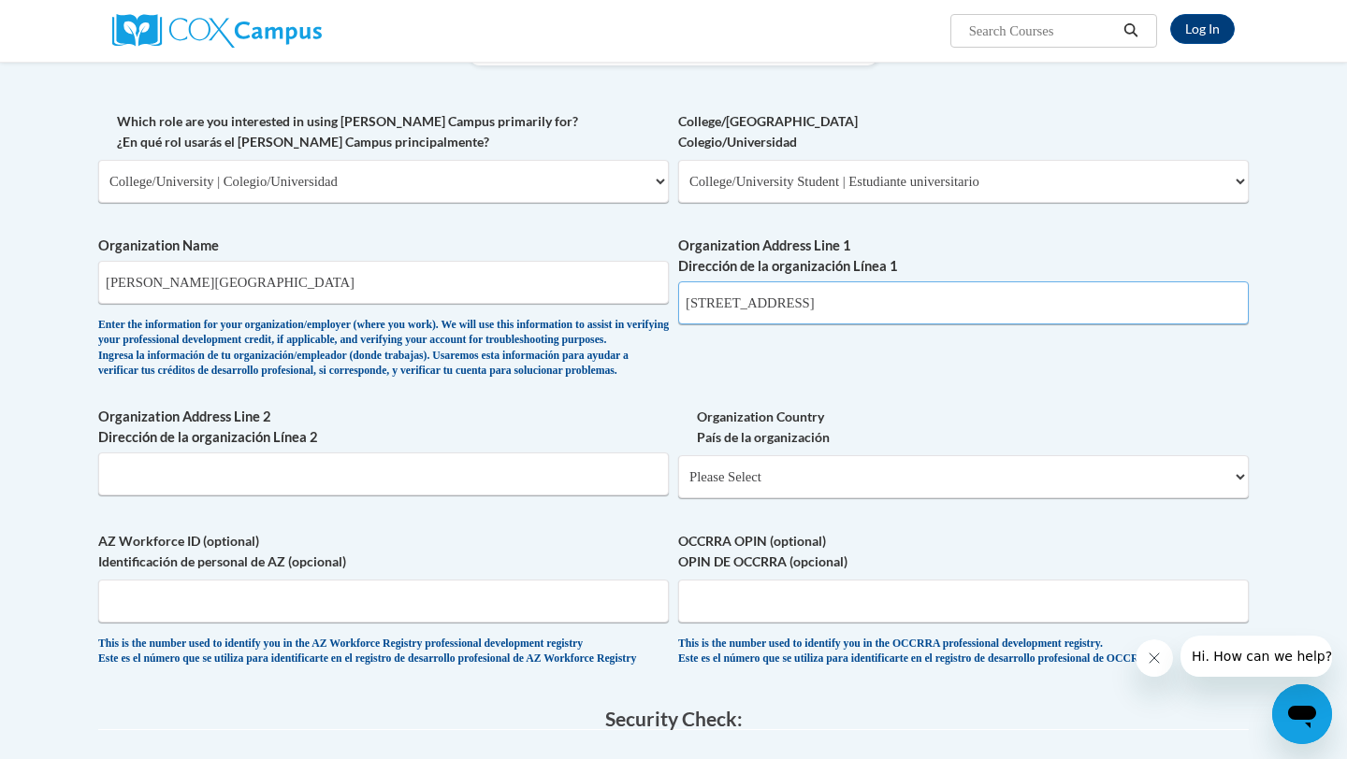
type input "1 University Drive Nashville TN"
click at [772, 499] on select "Please Select United States | Estados Unidos Outside of the United States | Fue…" at bounding box center [963, 476] width 571 height 43
select select "ad49bcad-a171-4b2e-b99c-48b446064914"
click at [678, 485] on select "Please Select United States | Estados Unidos Outside of the United States | Fue…" at bounding box center [963, 476] width 571 height 43
select select
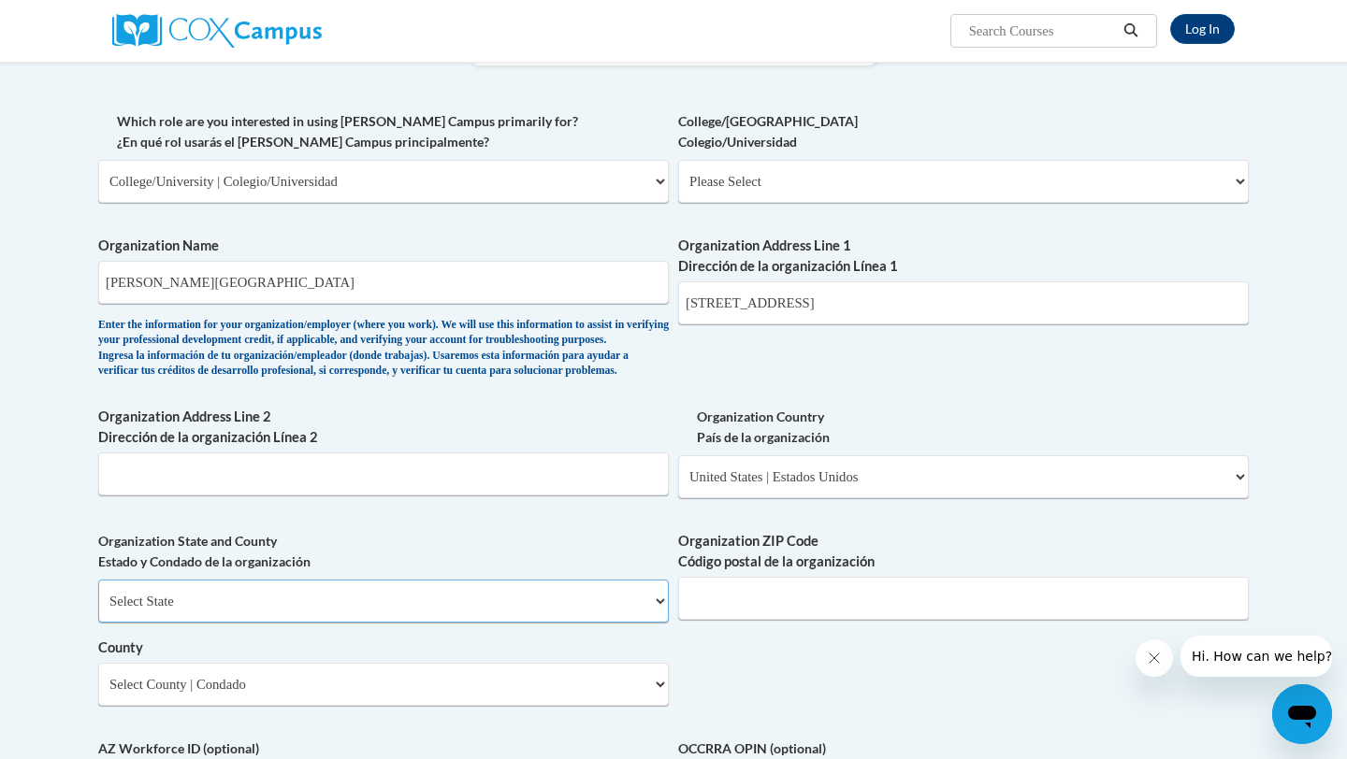
click at [469, 623] on select "Select State Alabama Alaska Arizona Arkansas California Colorado Connecticut De…" at bounding box center [383, 601] width 571 height 43
select select "Tennessee"
click at [98, 610] on select "Select State Alabama Alaska Arizona Arkansas California Colorado Connecticut De…" at bounding box center [383, 601] width 571 height 43
click at [774, 620] on input "Organization ZIP Code Código postal de la organización" at bounding box center [963, 598] width 571 height 43
type input "37204"
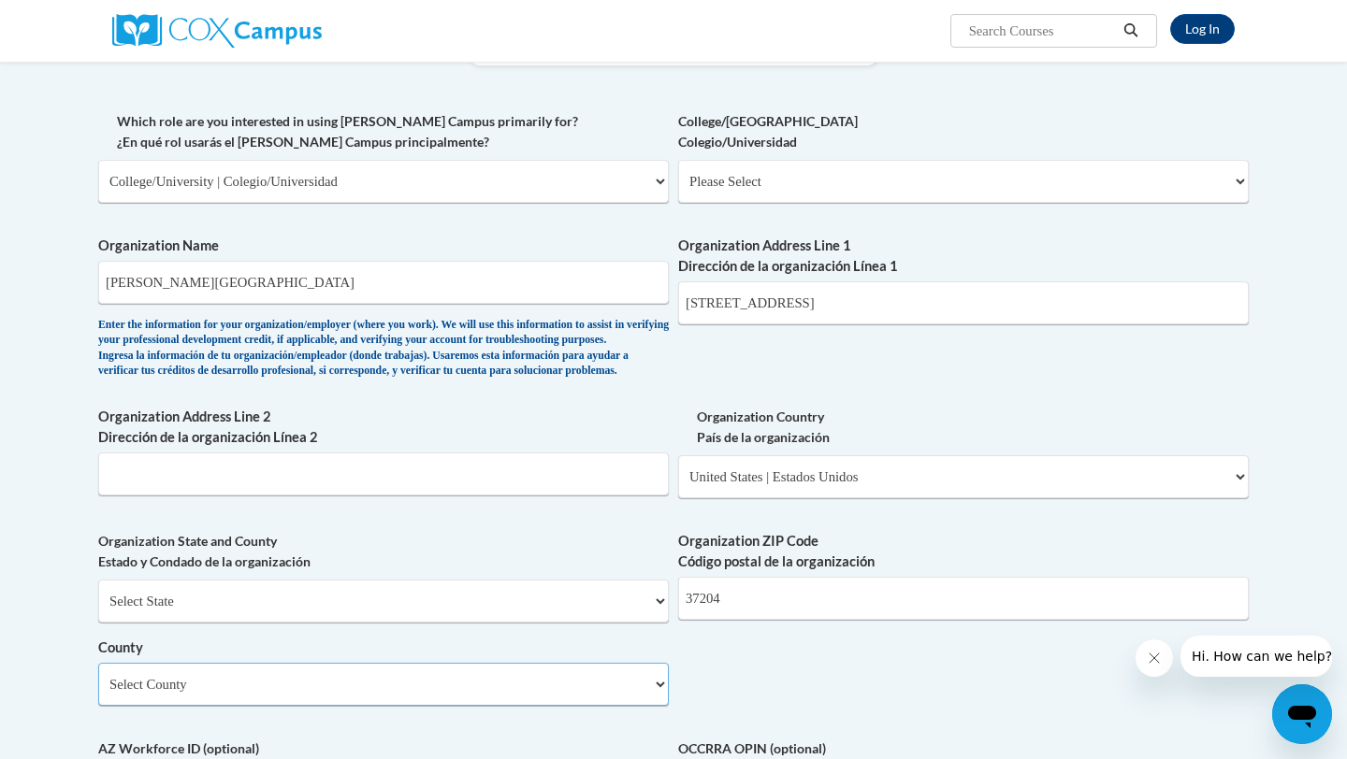
click at [303, 706] on select "Select County Anderson Bedford Benton Bledsoe Blount Bradley Campbell Cannon Ca…" at bounding box center [383, 684] width 571 height 43
select select "Davidson"
click at [98, 693] on select "Select County Anderson Bedford Benton Bledsoe Blount Bradley Campbell Cannon Ca…" at bounding box center [383, 684] width 571 height 43
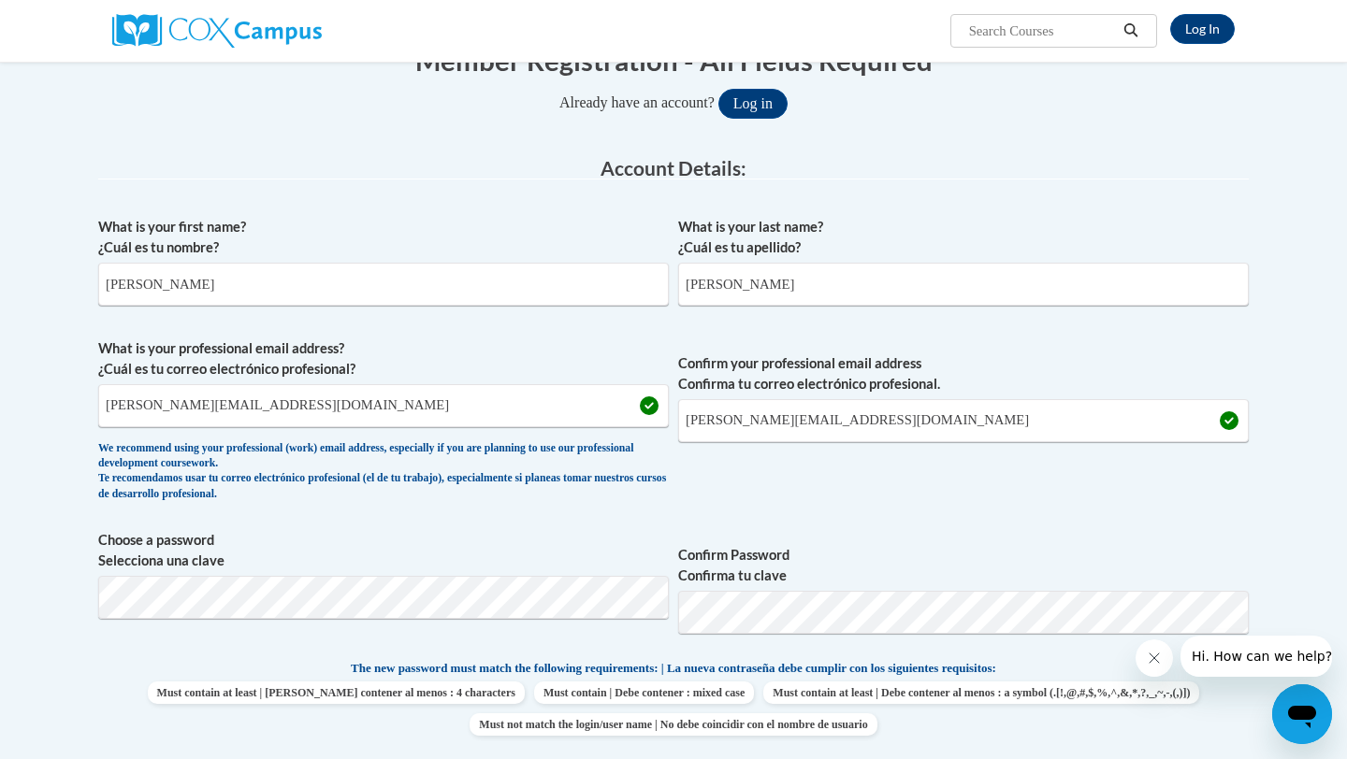
scroll to position [324, 0]
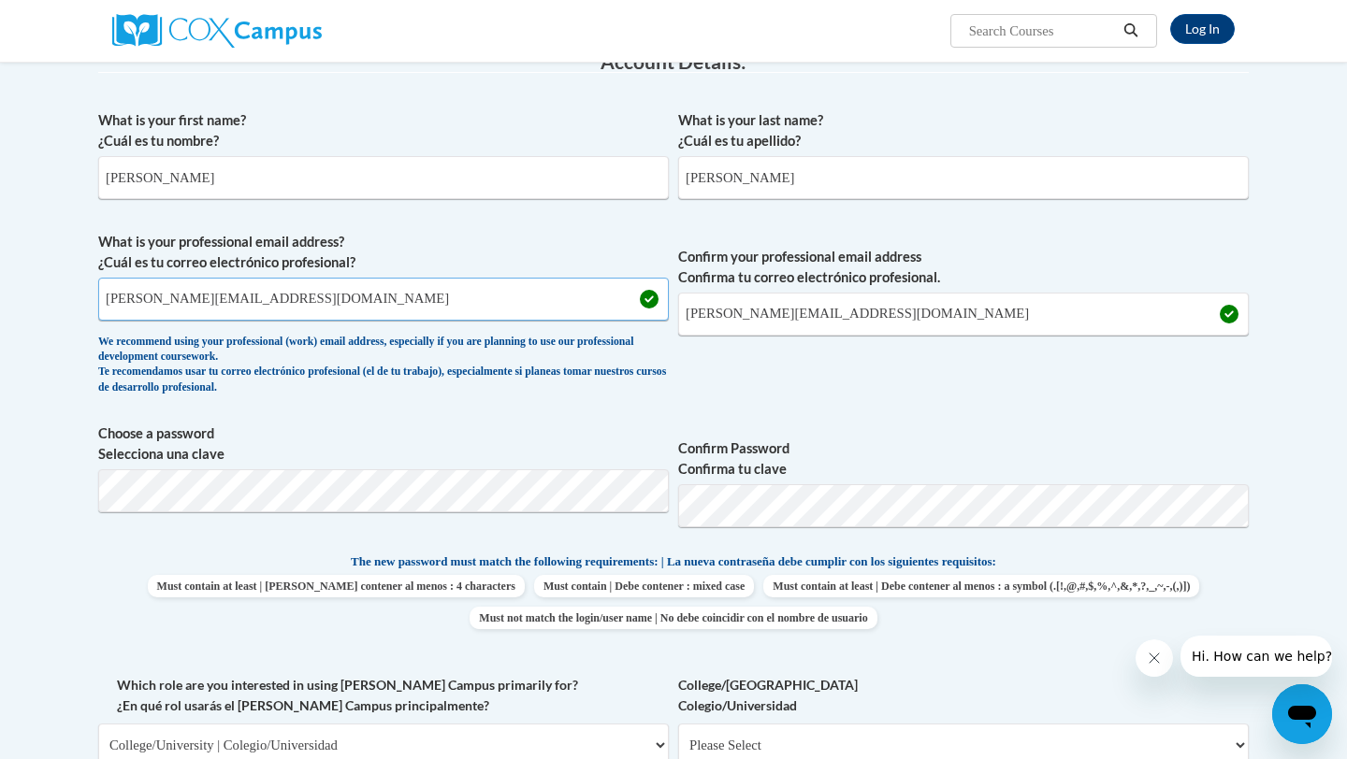
drag, startPoint x: 300, startPoint y: 295, endPoint x: 98, endPoint y: 298, distance: 202.1
click at [98, 299] on input "brandon.mcgill96@gmail.com" at bounding box center [383, 299] width 571 height 43
drag, startPoint x: 276, startPoint y: 307, endPoint x: 91, endPoint y: 296, distance: 185.5
type input "bamcgill@mail.lipscomb.edu"
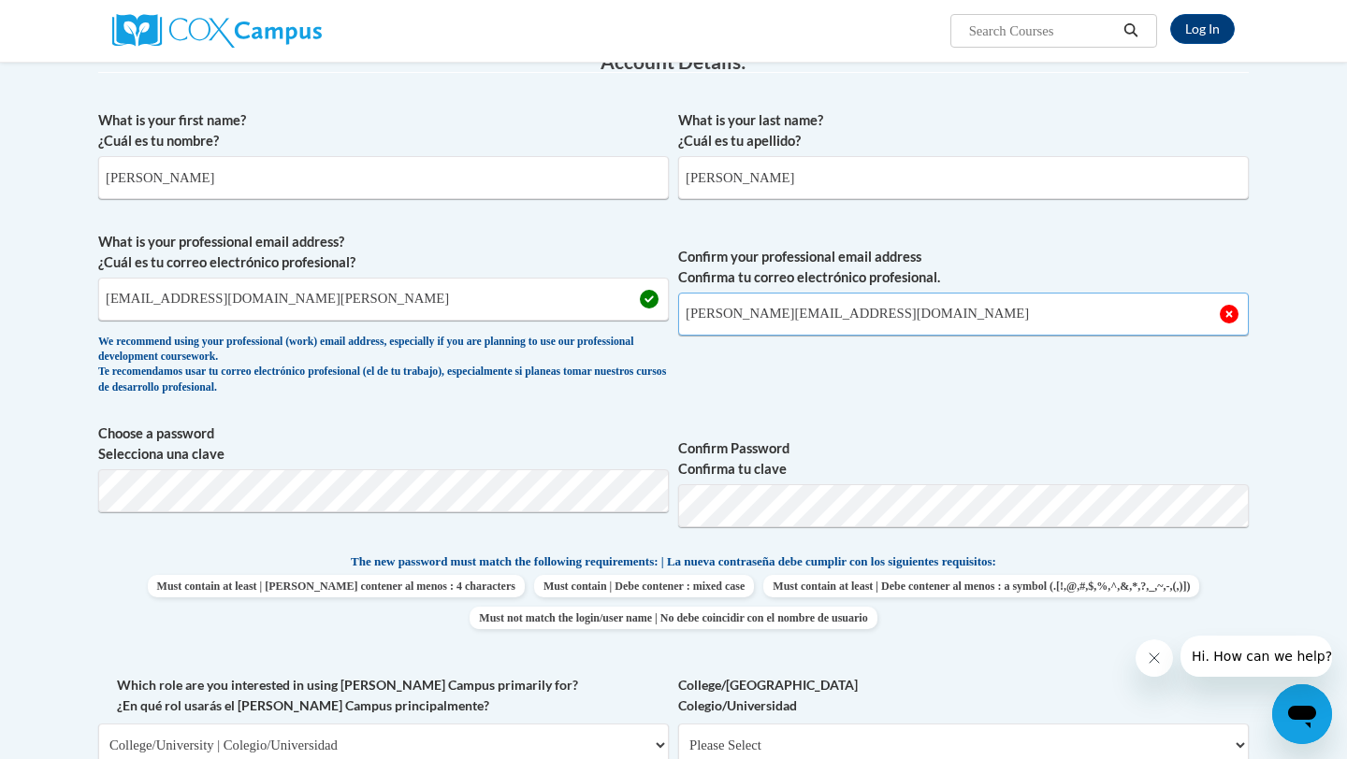
drag, startPoint x: 934, startPoint y: 318, endPoint x: 650, endPoint y: 310, distance: 284.5
click at [651, 310] on span "What is your professional email address? ¿Cuál es tu correo electrónico profesi…" at bounding box center [673, 318] width 1150 height 173
click at [881, 311] on input "brandon.mcgill96@gmail.com" at bounding box center [963, 314] width 571 height 43
click at [832, 314] on input "brandon.mcgill96@gmail.com" at bounding box center [963, 314] width 571 height 43
drag, startPoint x: 874, startPoint y: 316, endPoint x: 695, endPoint y: 318, distance: 178.7
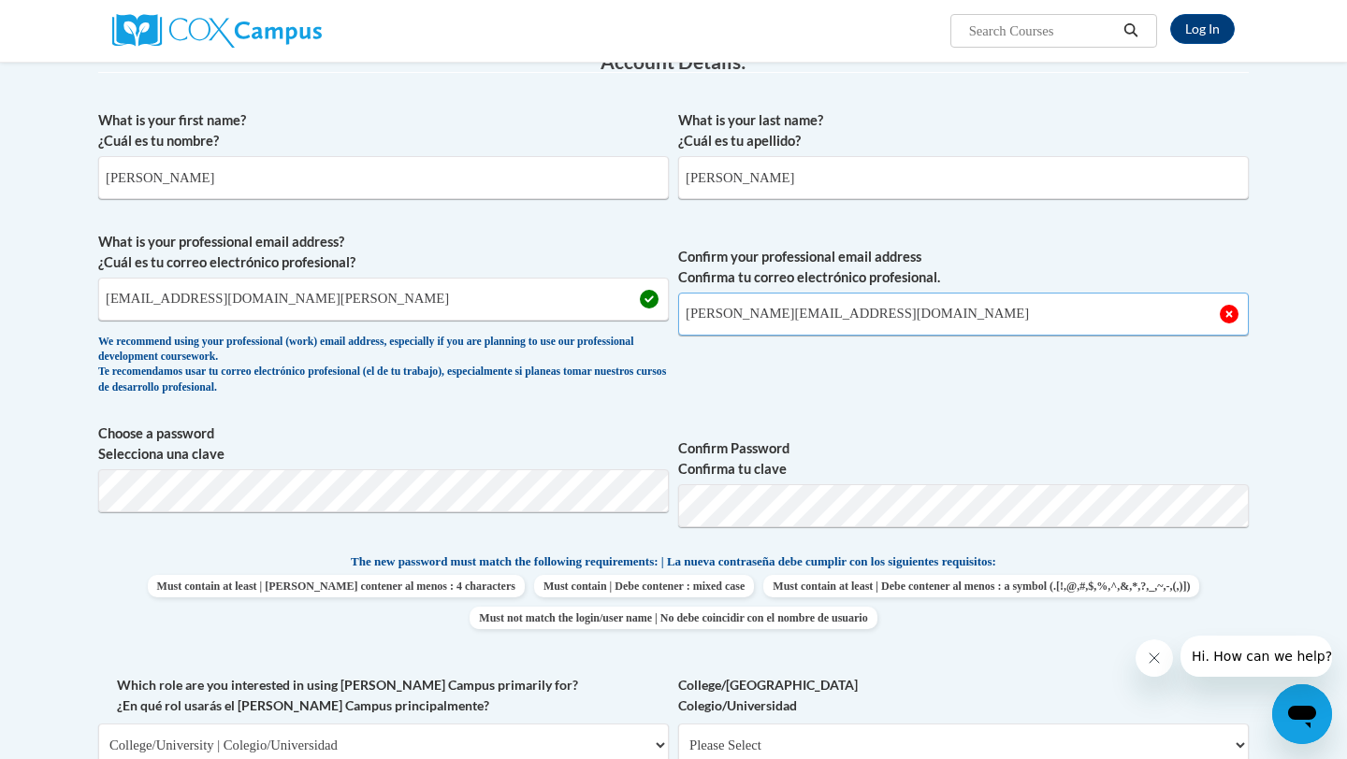
click at [695, 318] on input "brandon.mcgill96@gmail.com" at bounding box center [963, 314] width 571 height 43
type input "bamcgill@mail.lipscomb.edu"
click at [791, 354] on span "Confirm your professional email address Confirma tu correo electrónico profesio…" at bounding box center [963, 318] width 571 height 173
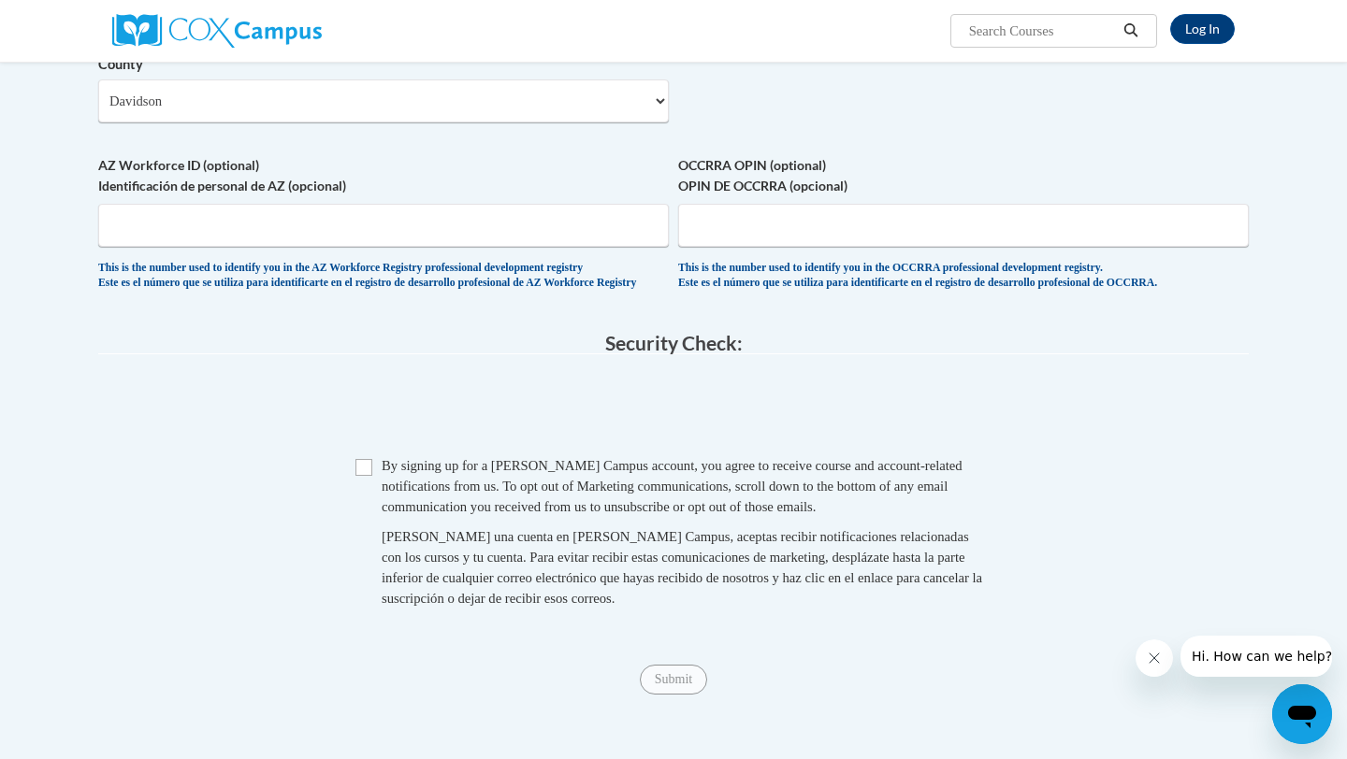
scroll to position [1497, 0]
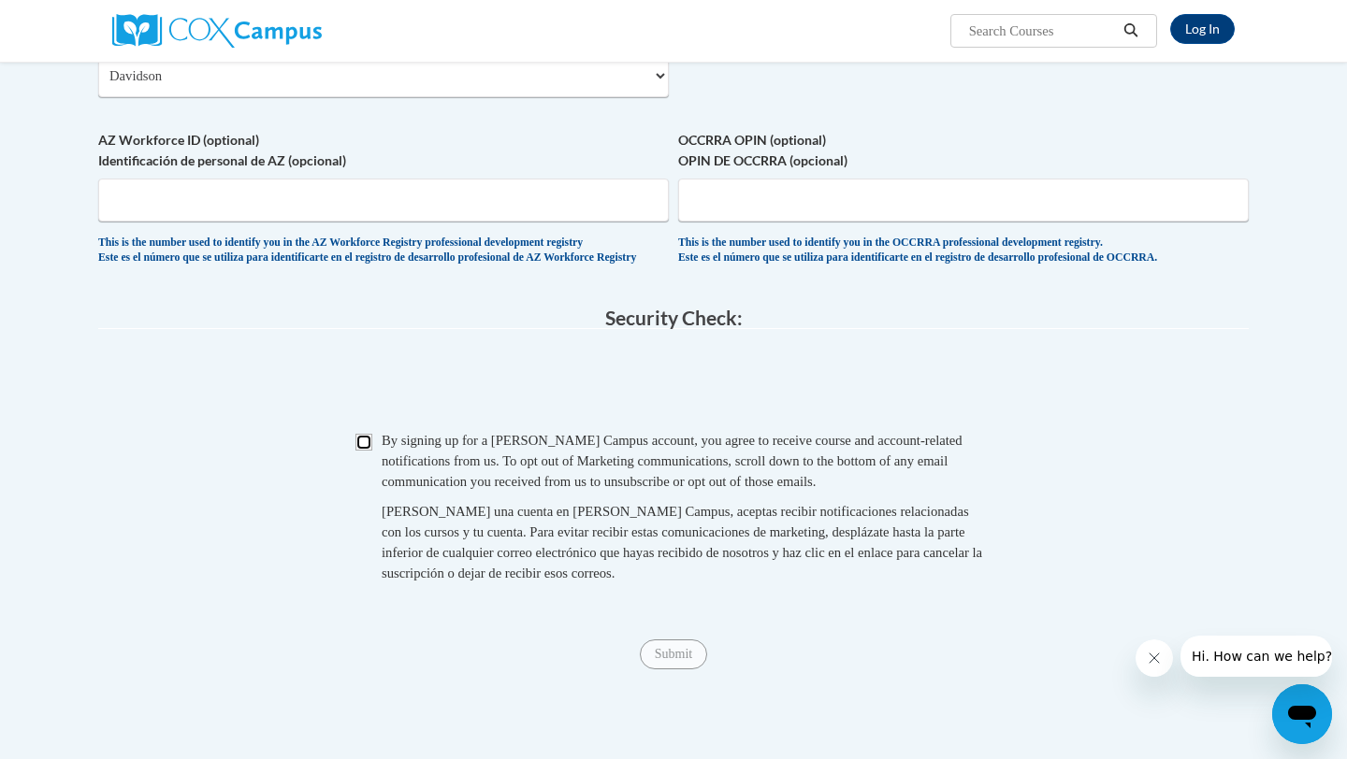
click at [363, 451] on input "Checkbox" at bounding box center [363, 442] width 17 height 17
checkbox input "true"
click at [663, 670] on input "Submit" at bounding box center [673, 655] width 67 height 30
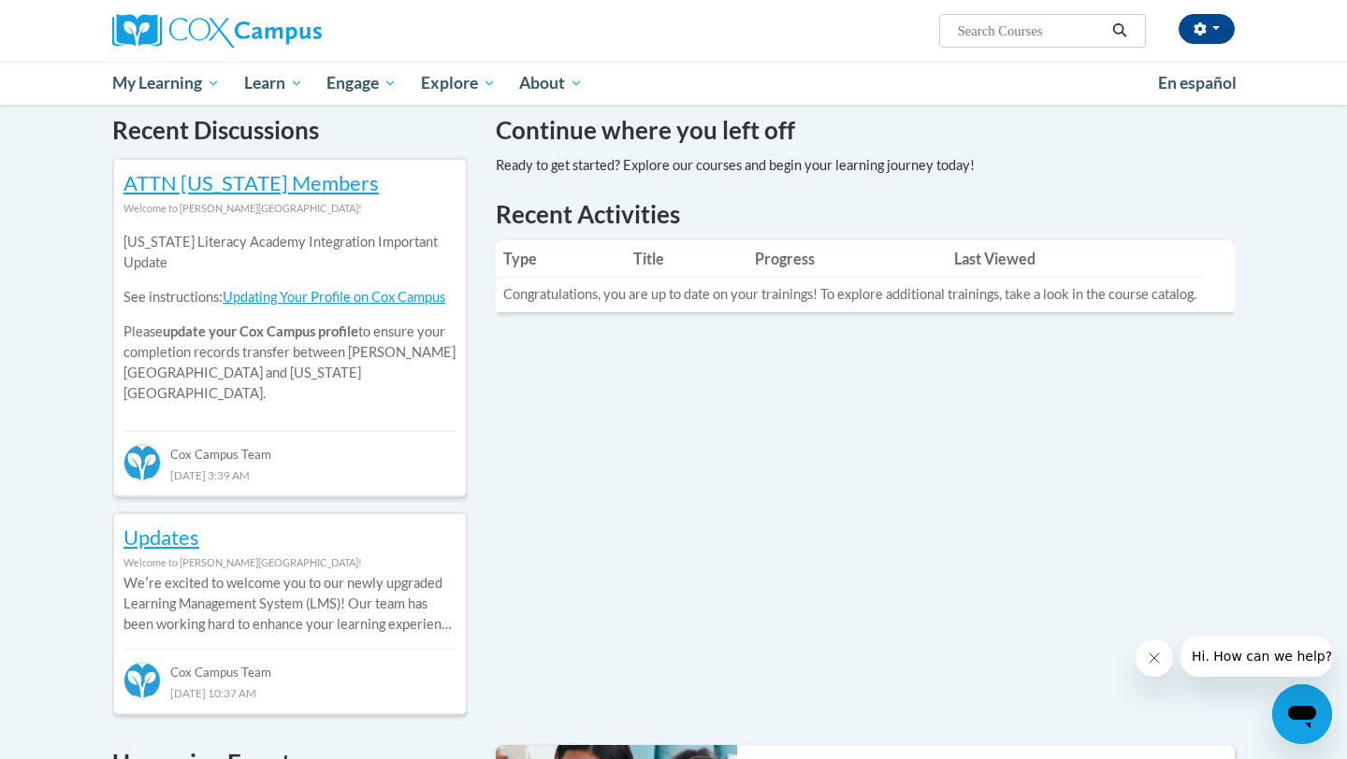
scroll to position [576, 0]
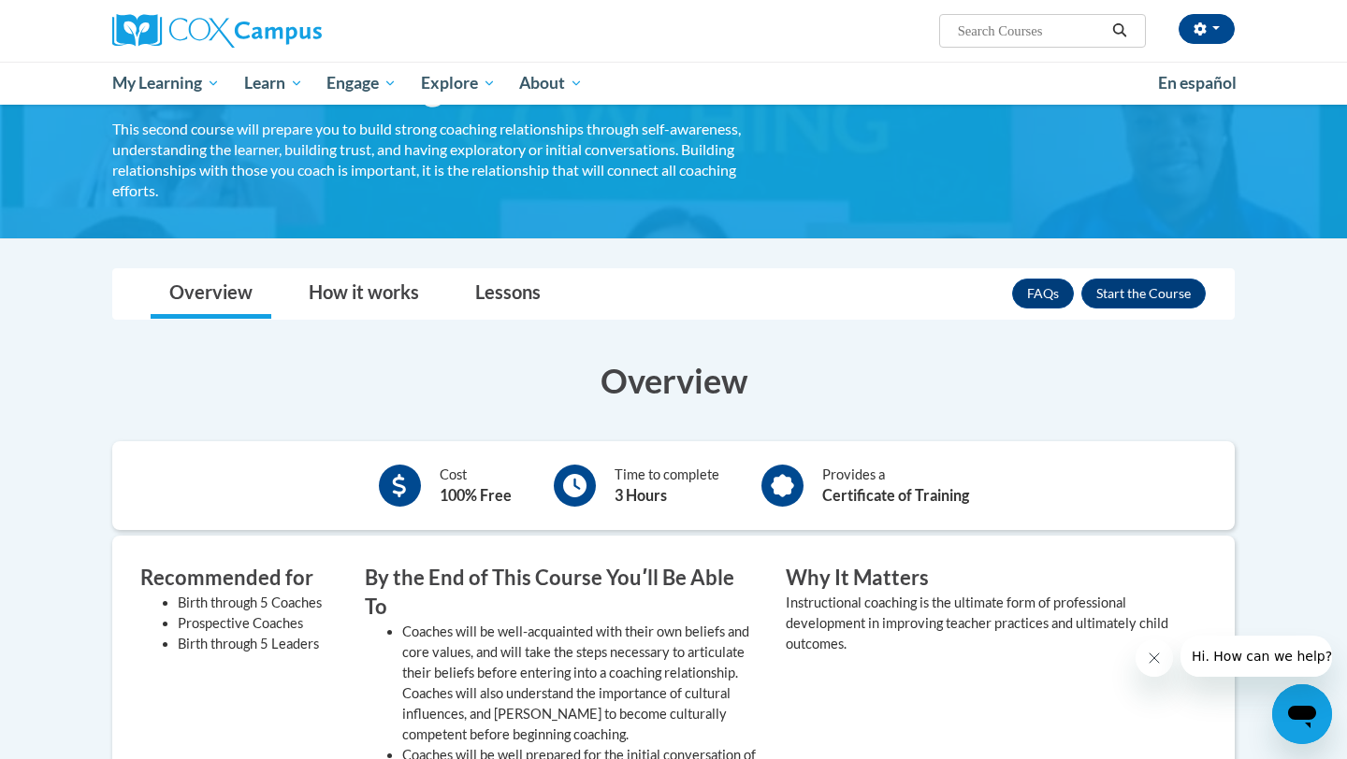
scroll to position [187, 0]
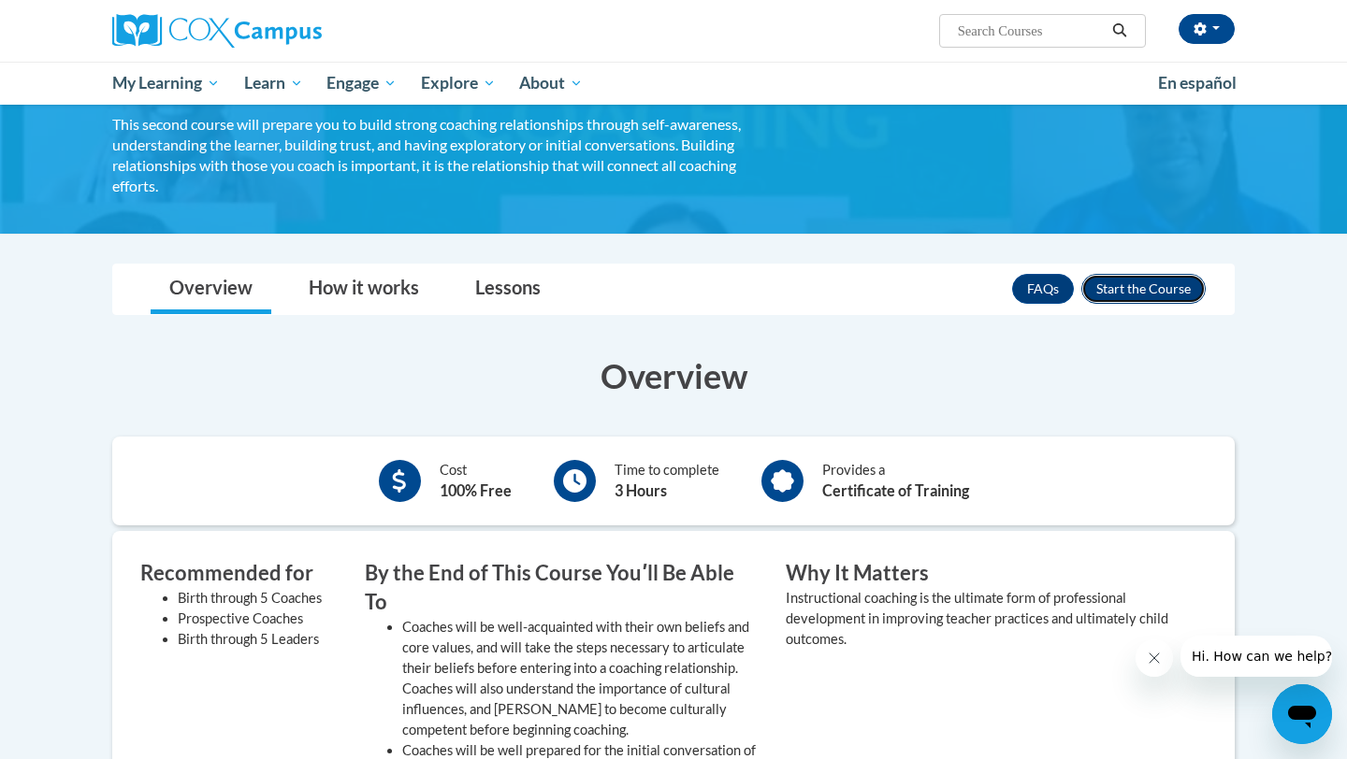
click at [1121, 292] on button "Enroll" at bounding box center [1143, 289] width 124 height 30
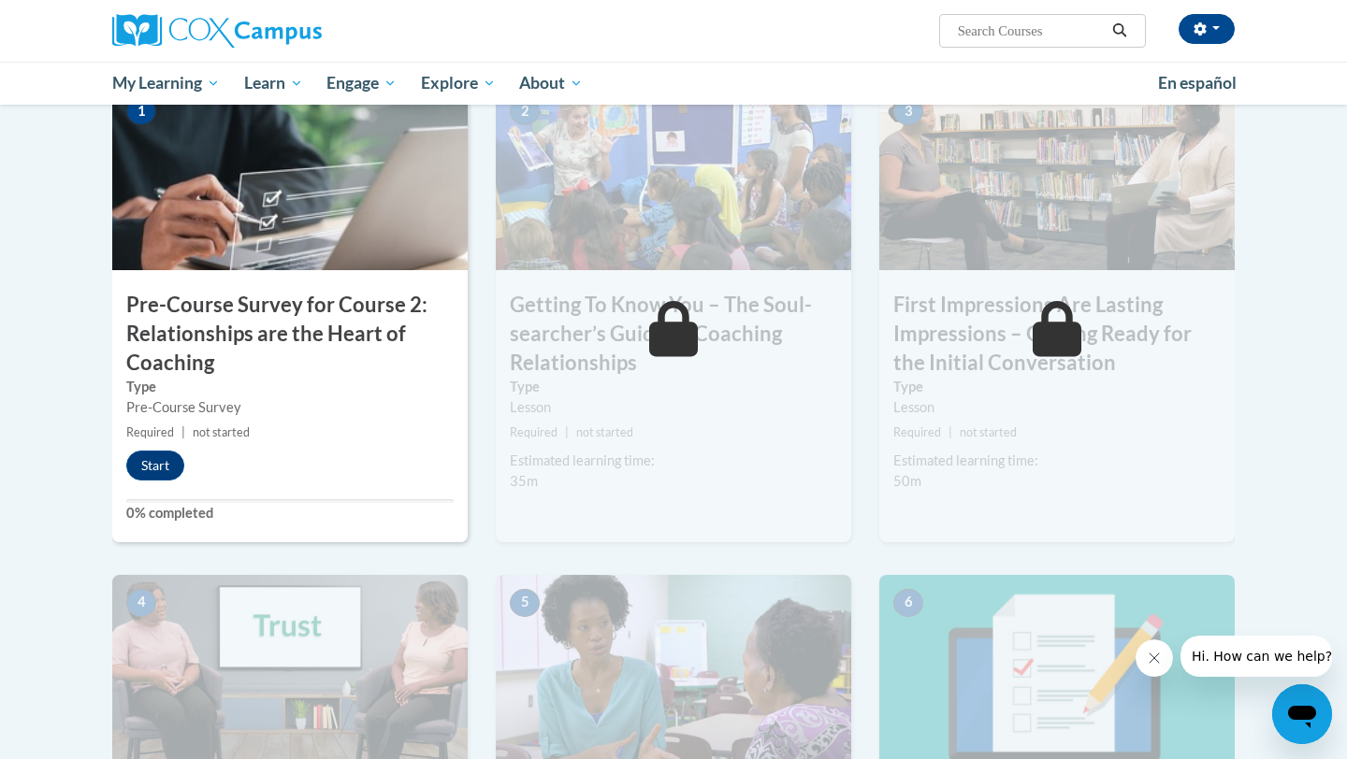
scroll to position [452, 0]
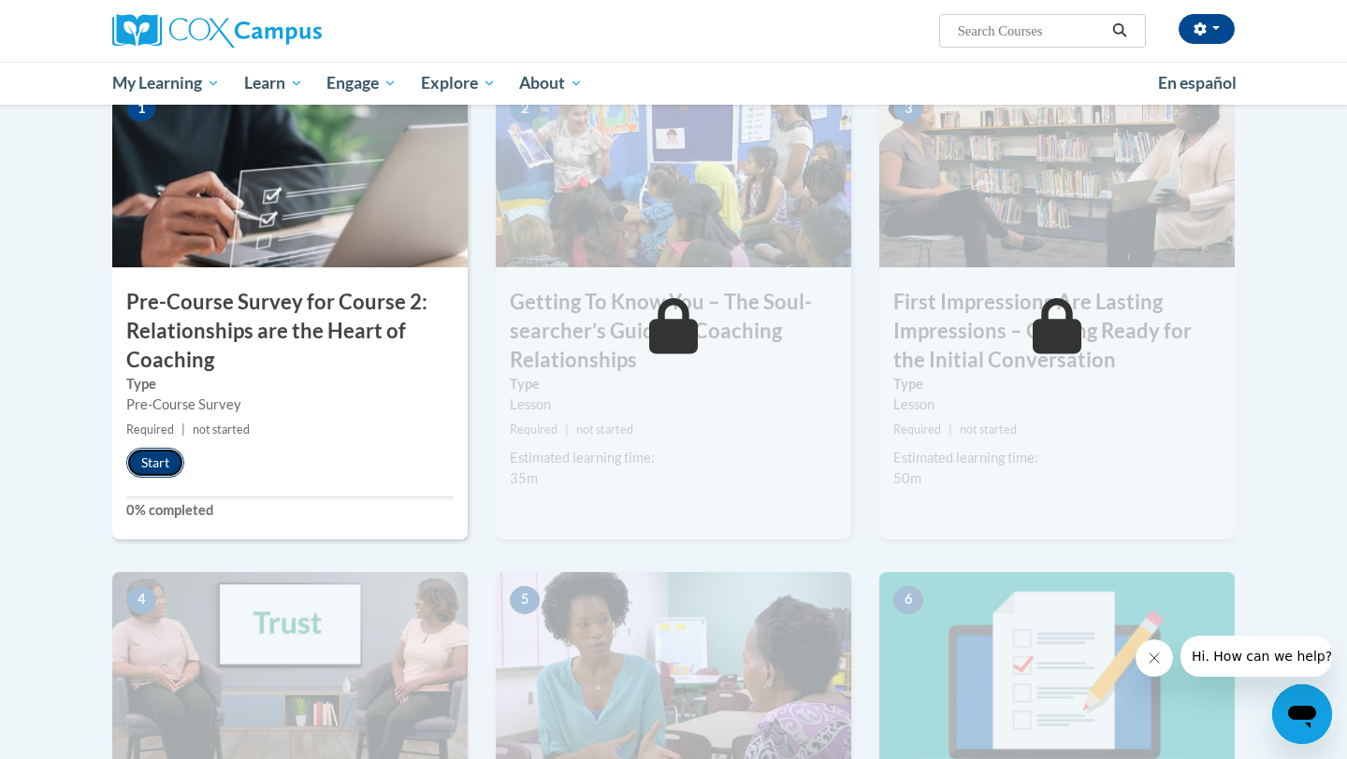
click at [152, 462] on button "Start" at bounding box center [155, 463] width 58 height 30
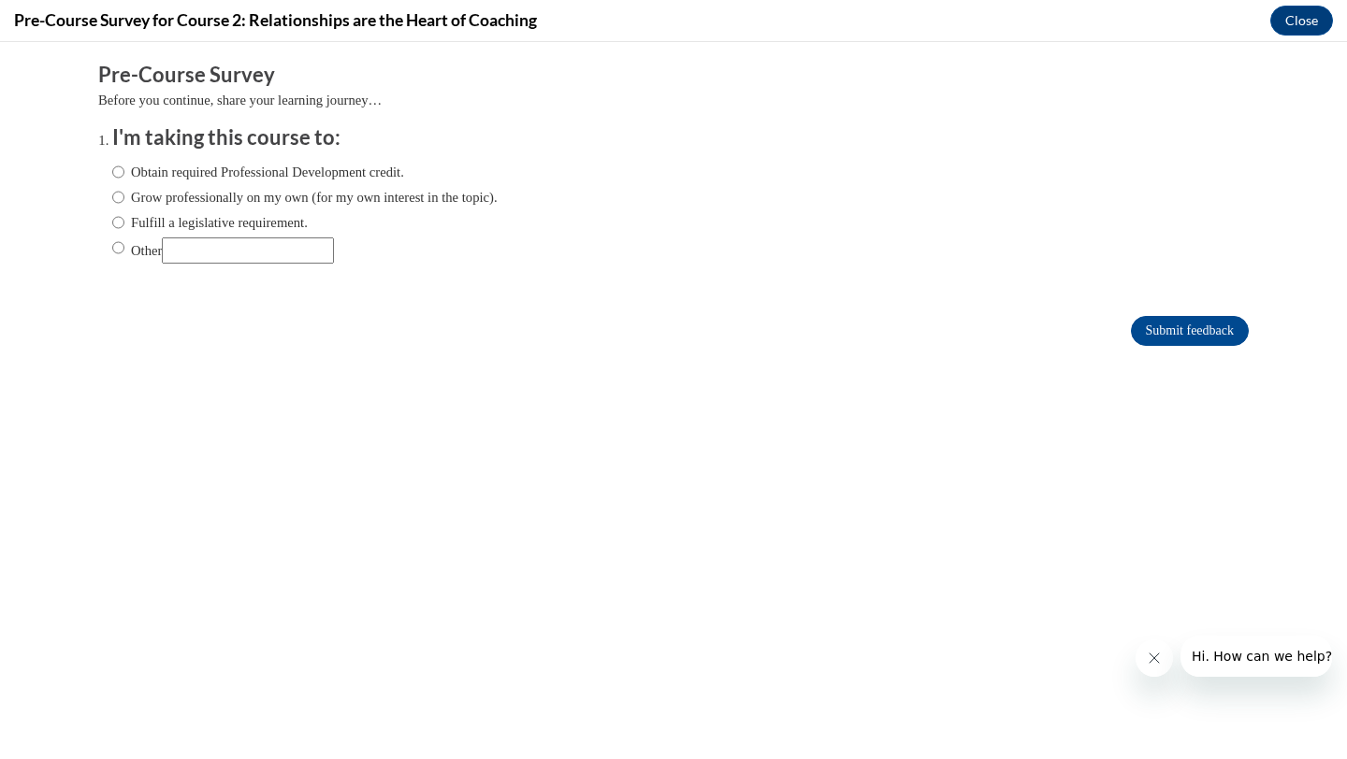
scroll to position [0, 0]
click at [117, 177] on input "Obtain required Professional Development credit." at bounding box center [118, 172] width 12 height 21
radio input "true"
click at [1194, 336] on input "Submit feedback" at bounding box center [1190, 331] width 118 height 30
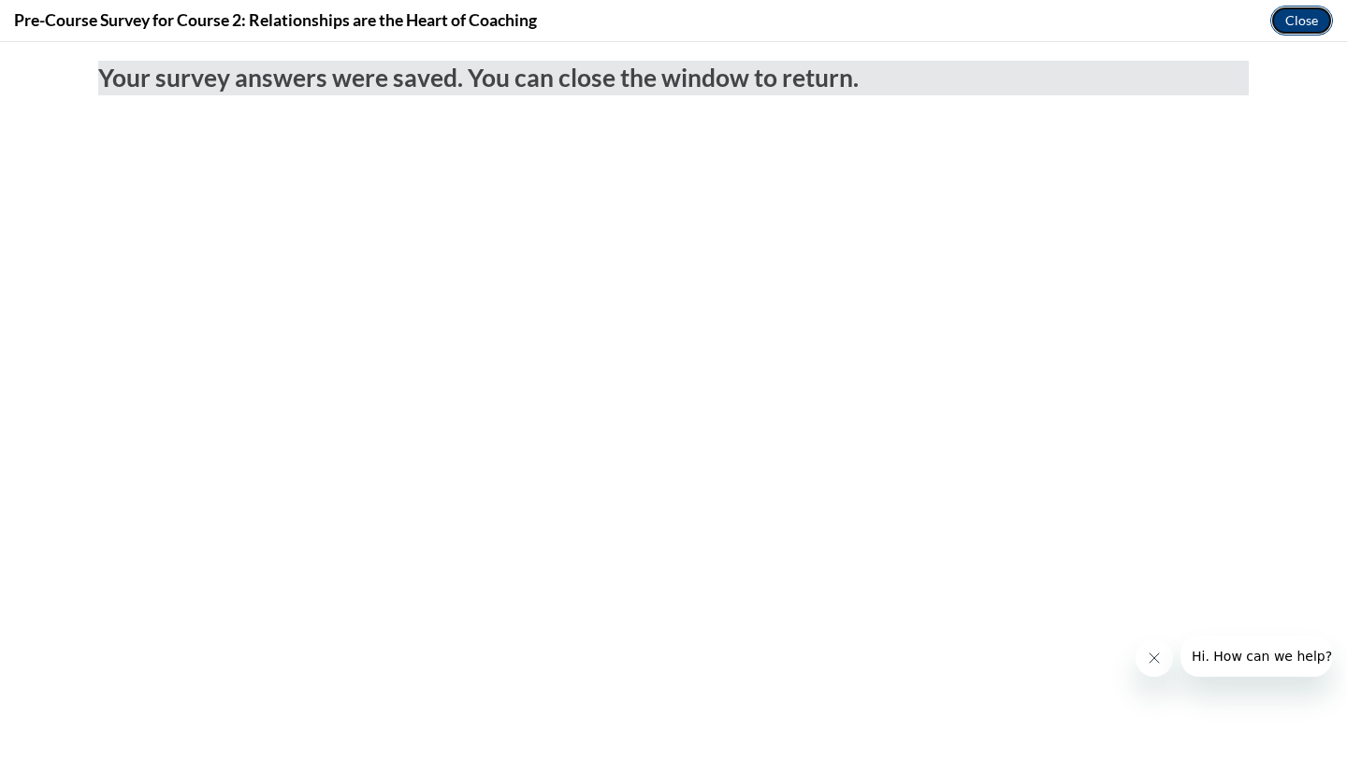
click at [1294, 13] on button "Close" at bounding box center [1301, 21] width 63 height 30
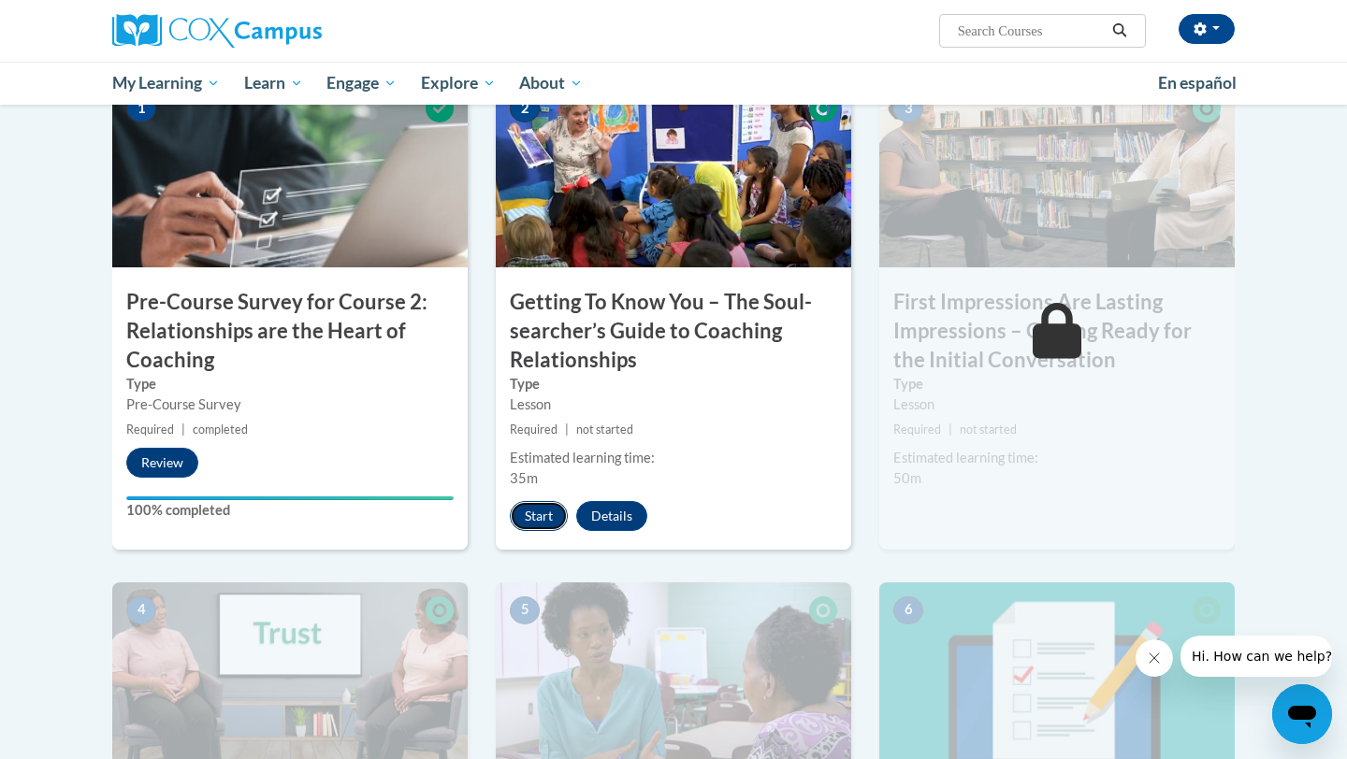
click at [547, 514] on button "Start" at bounding box center [539, 516] width 58 height 30
